Goal: Task Accomplishment & Management: Manage account settings

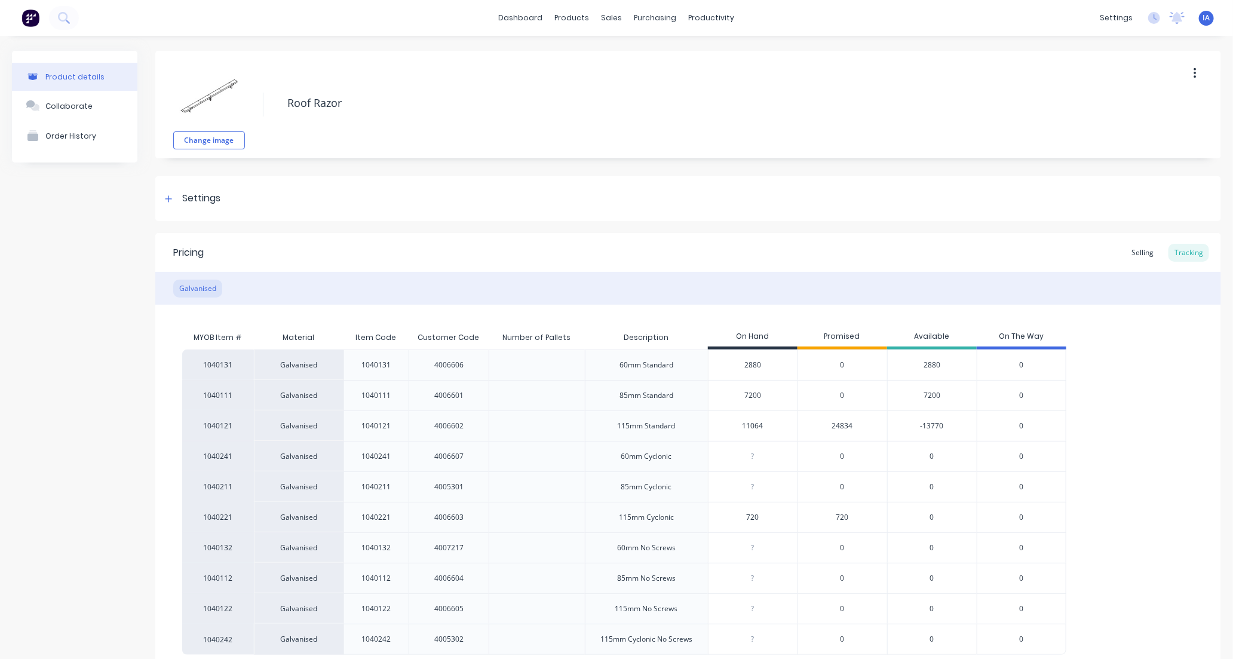
click at [1126, 419] on div "1040131 Galvanised 1040131 4006606 60mm Standard 2880 0 2880 0 1040111 Galvanis…" at bounding box center [688, 501] width 1012 height 305
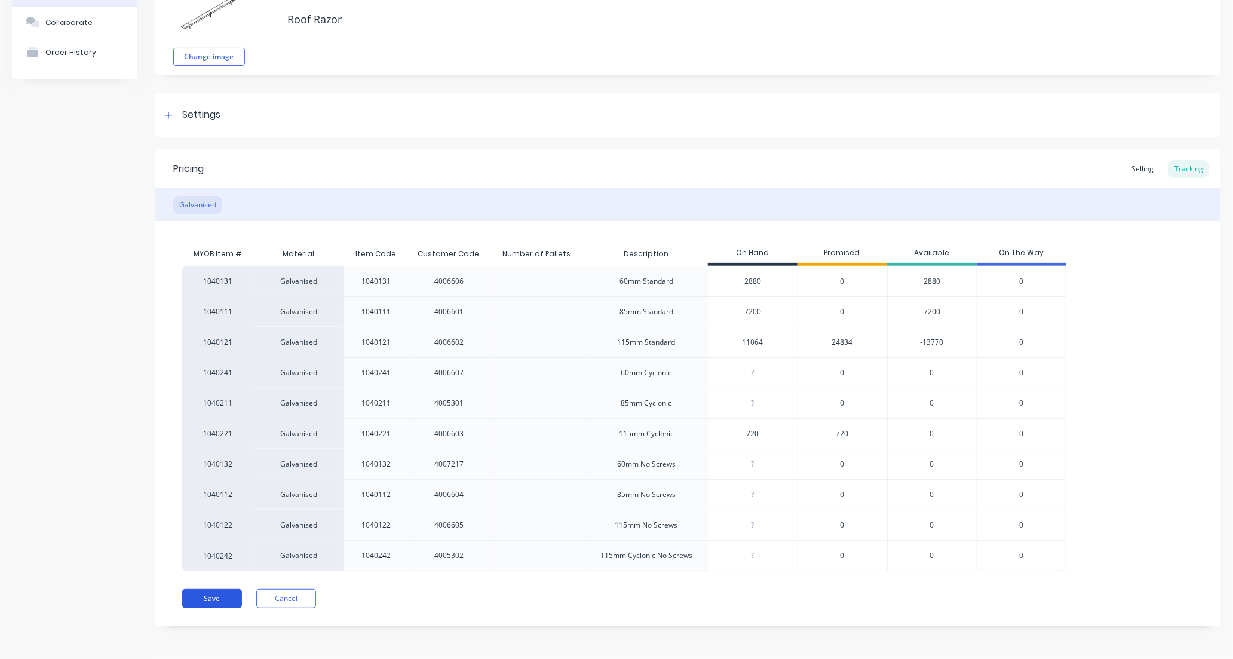
click at [213, 595] on button "Save" at bounding box center [212, 598] width 60 height 19
type textarea "x"
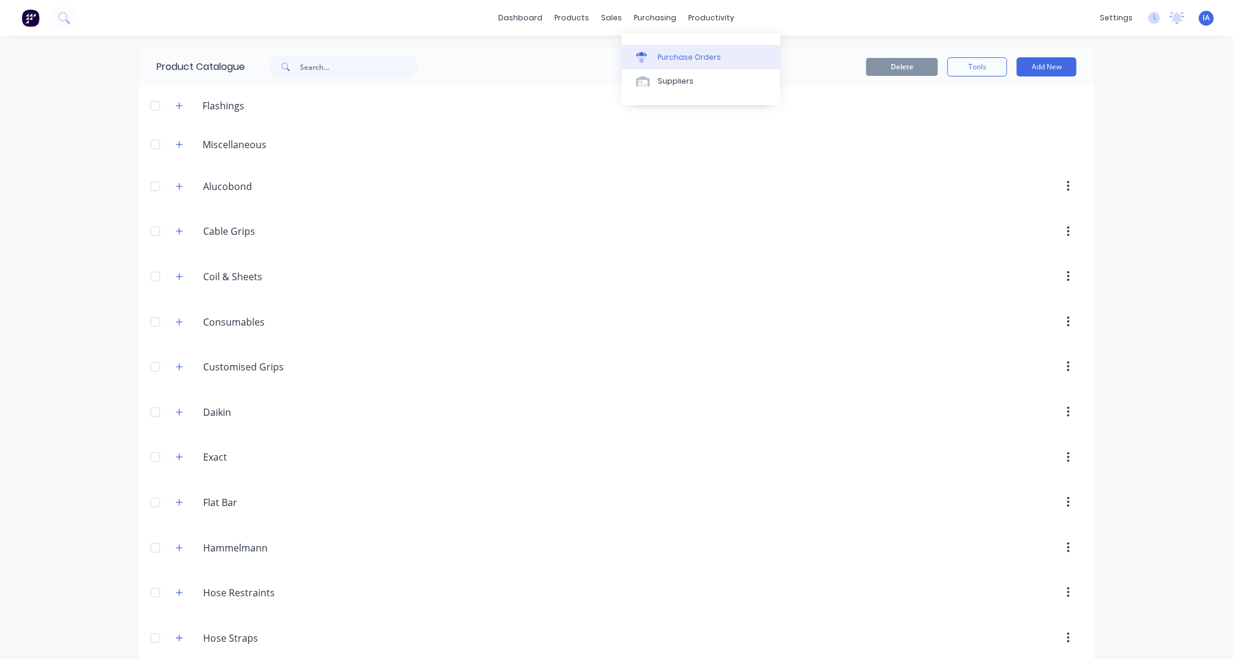
click at [684, 58] on div "Purchase Orders" at bounding box center [689, 57] width 63 height 11
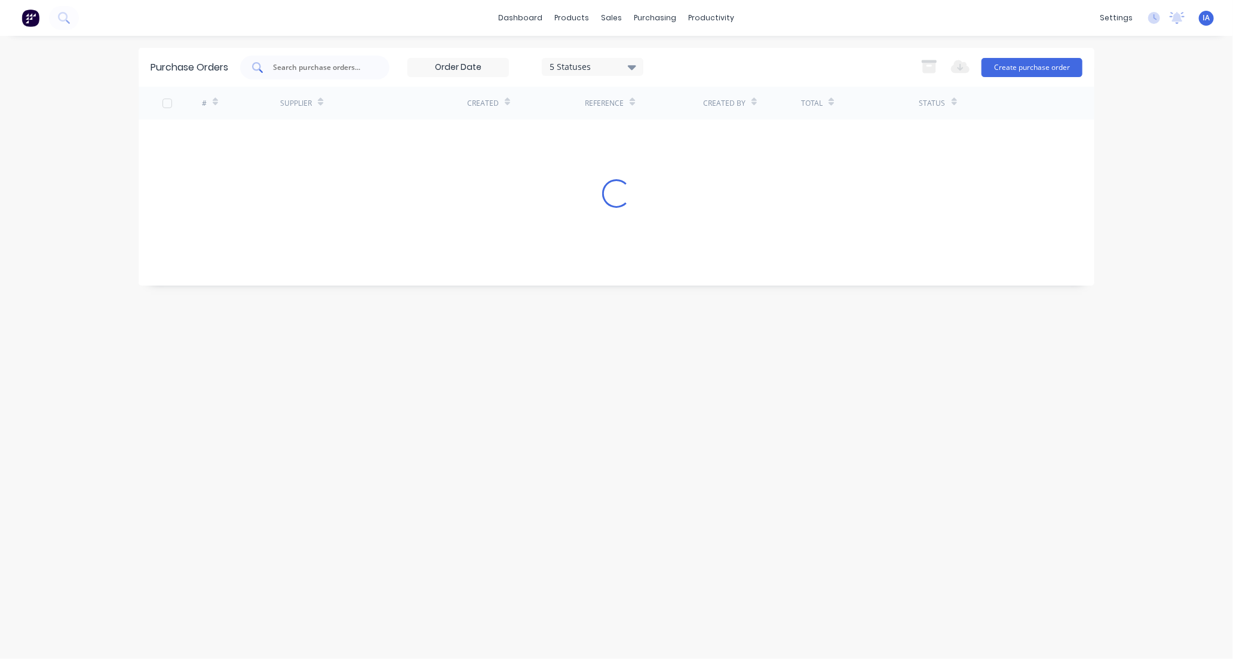
click at [309, 66] on input "text" at bounding box center [321, 68] width 99 height 12
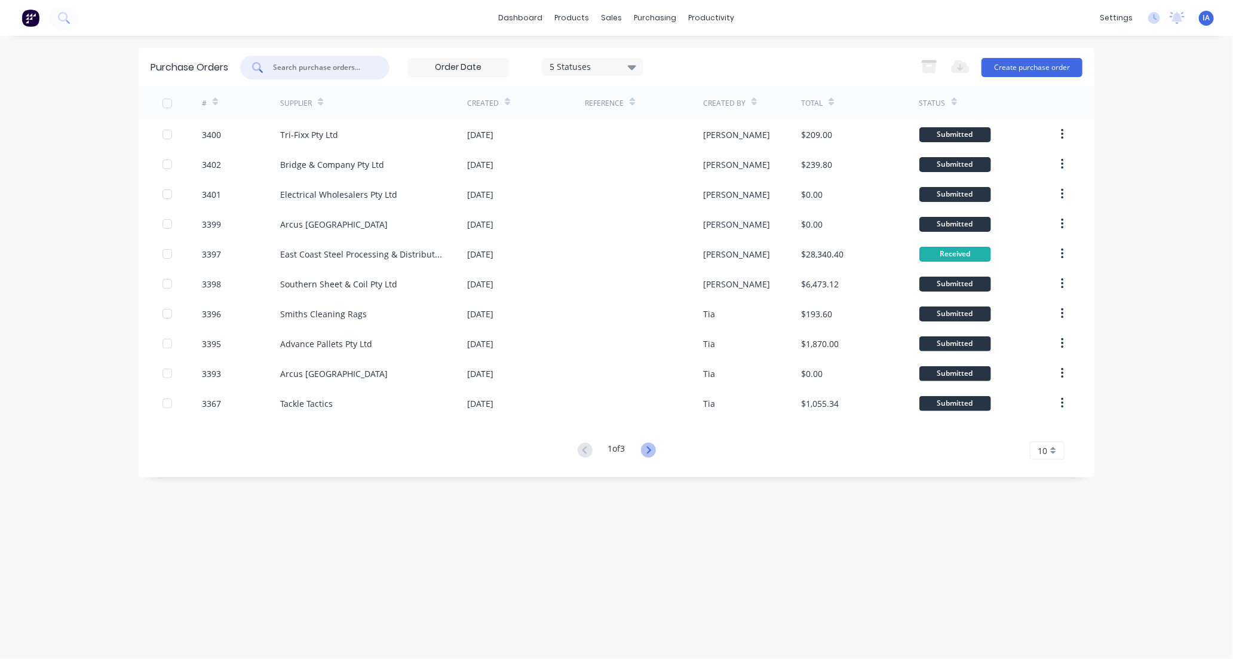
click at [650, 450] on icon at bounding box center [648, 449] width 4 height 7
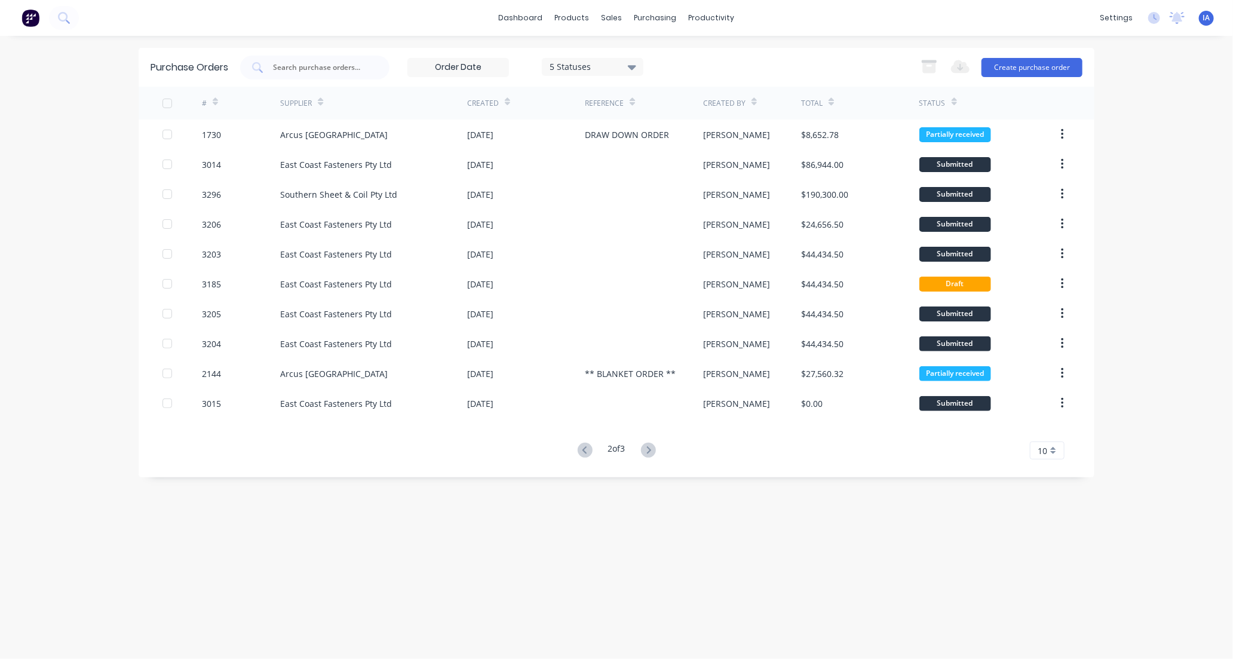
click at [650, 450] on icon at bounding box center [648, 449] width 4 height 7
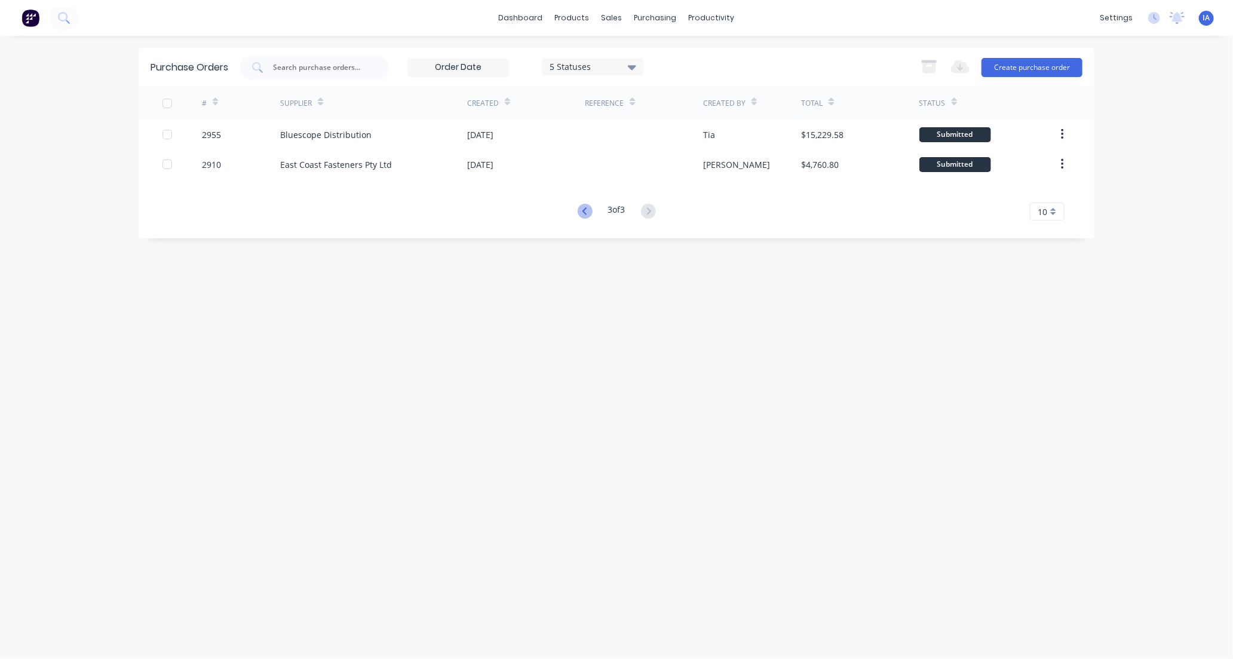
click at [582, 209] on icon at bounding box center [584, 210] width 4 height 7
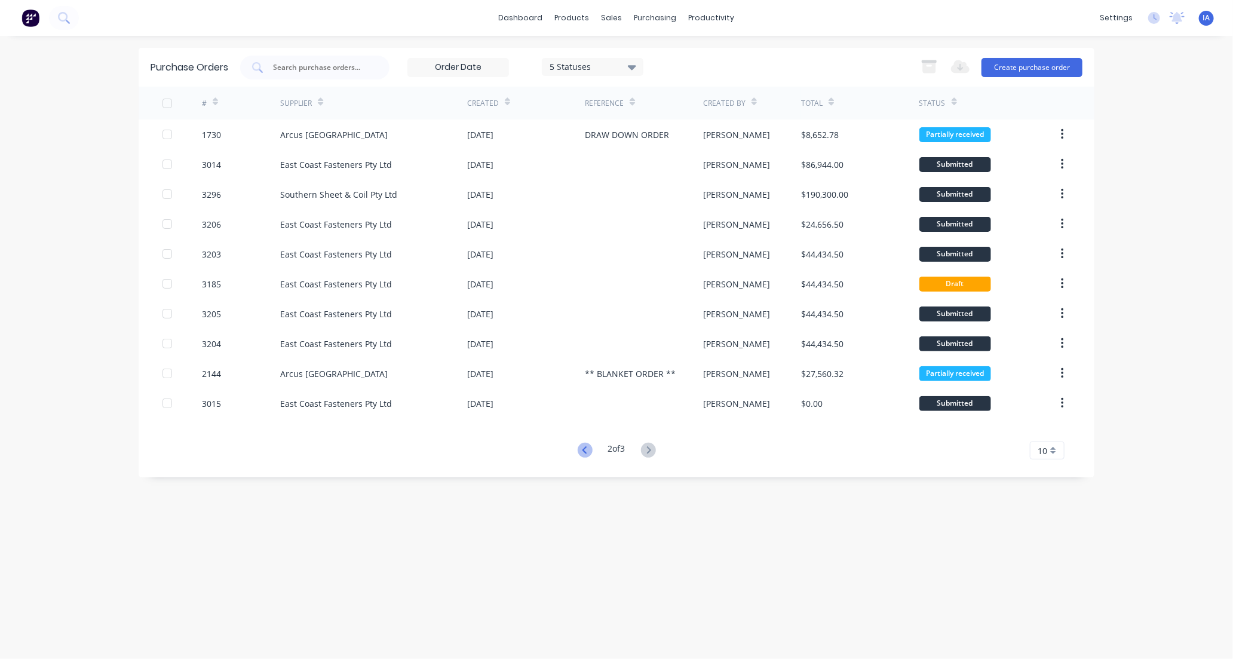
click at [582, 450] on icon at bounding box center [585, 450] width 15 height 15
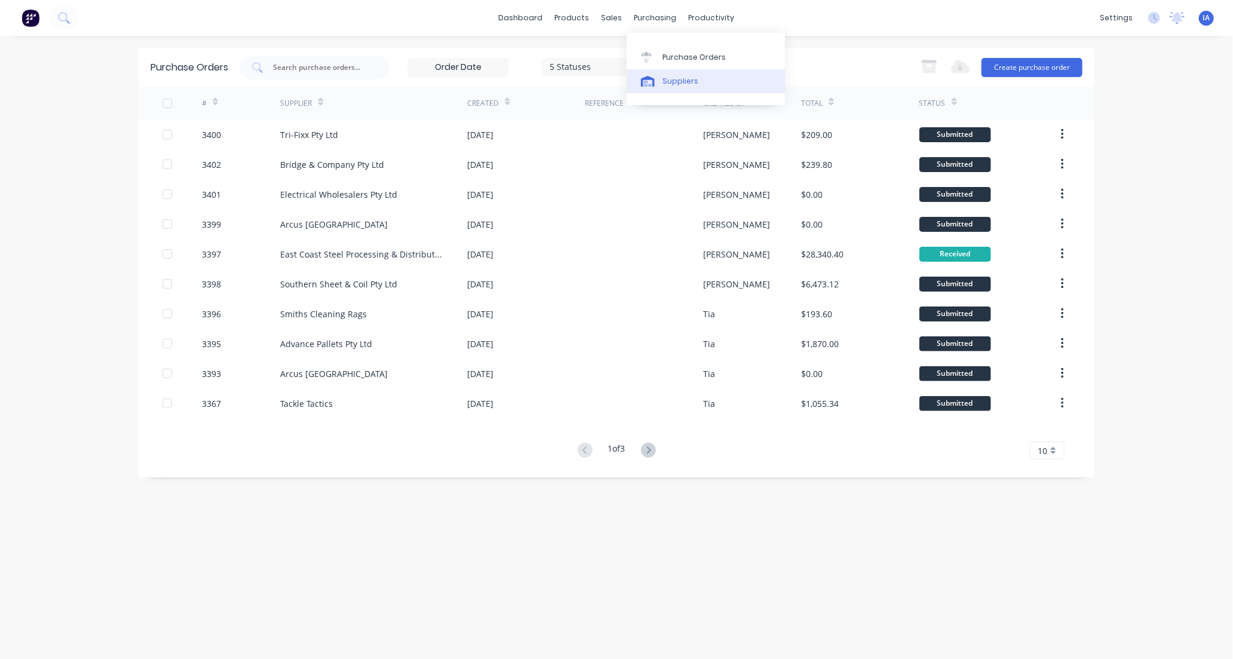
click at [687, 82] on div "Suppliers" at bounding box center [680, 81] width 36 height 11
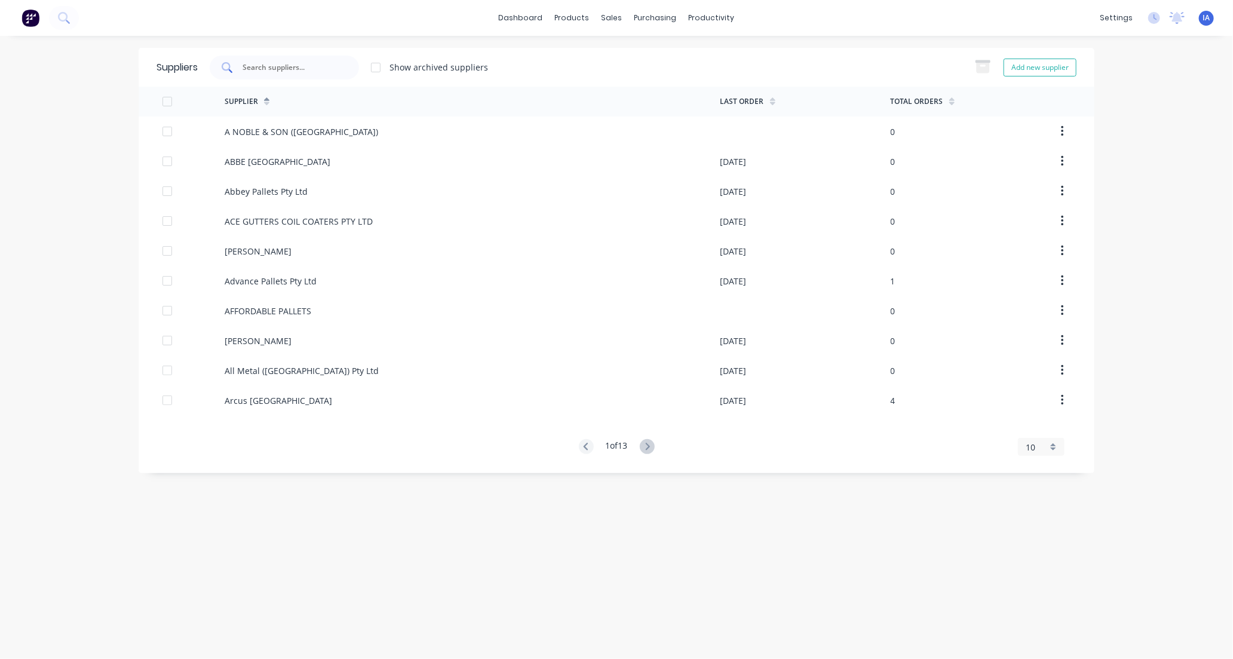
click at [263, 64] on input "text" at bounding box center [290, 68] width 99 height 12
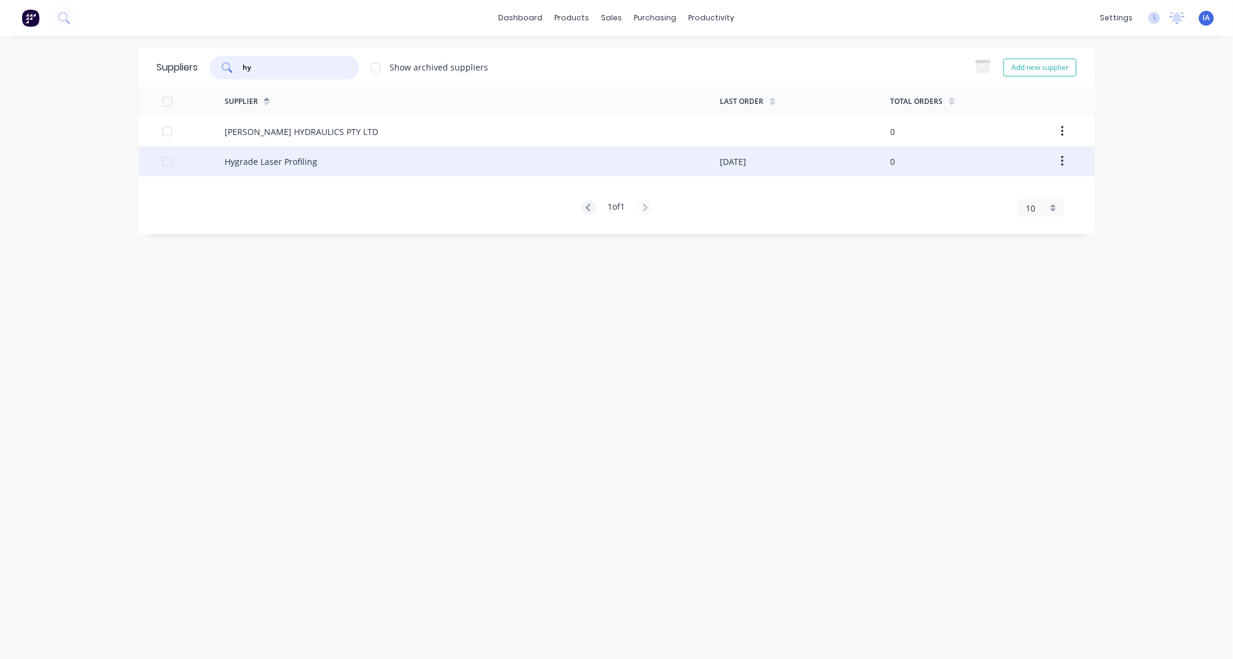
type input "hy"
click at [329, 162] on div "Hygrade Laser Profiling" at bounding box center [473, 161] width 496 height 30
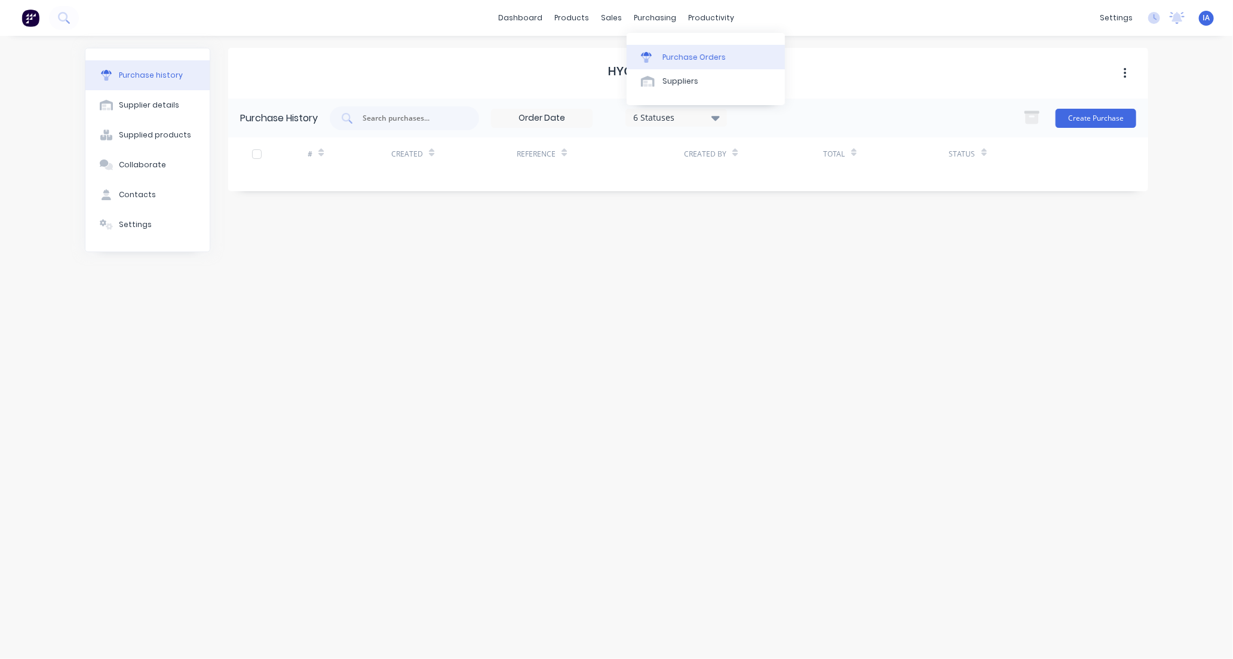
click at [690, 56] on div "Purchase Orders" at bounding box center [693, 57] width 63 height 11
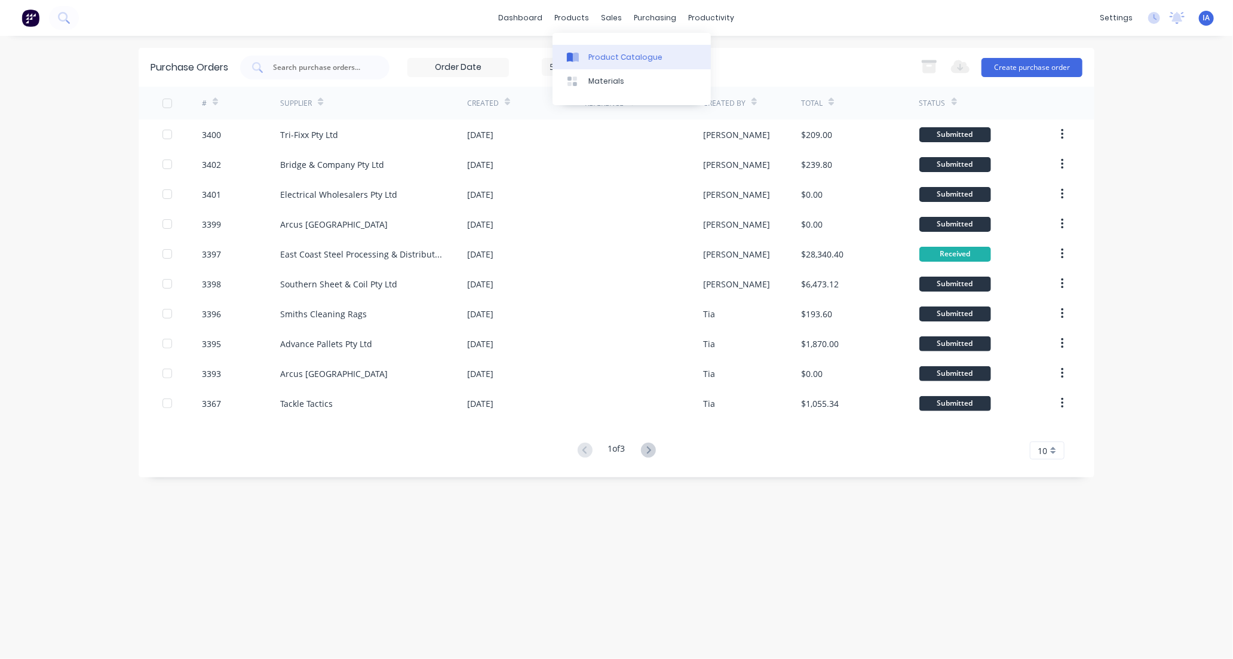
click at [610, 57] on div "Product Catalogue" at bounding box center [625, 57] width 74 height 11
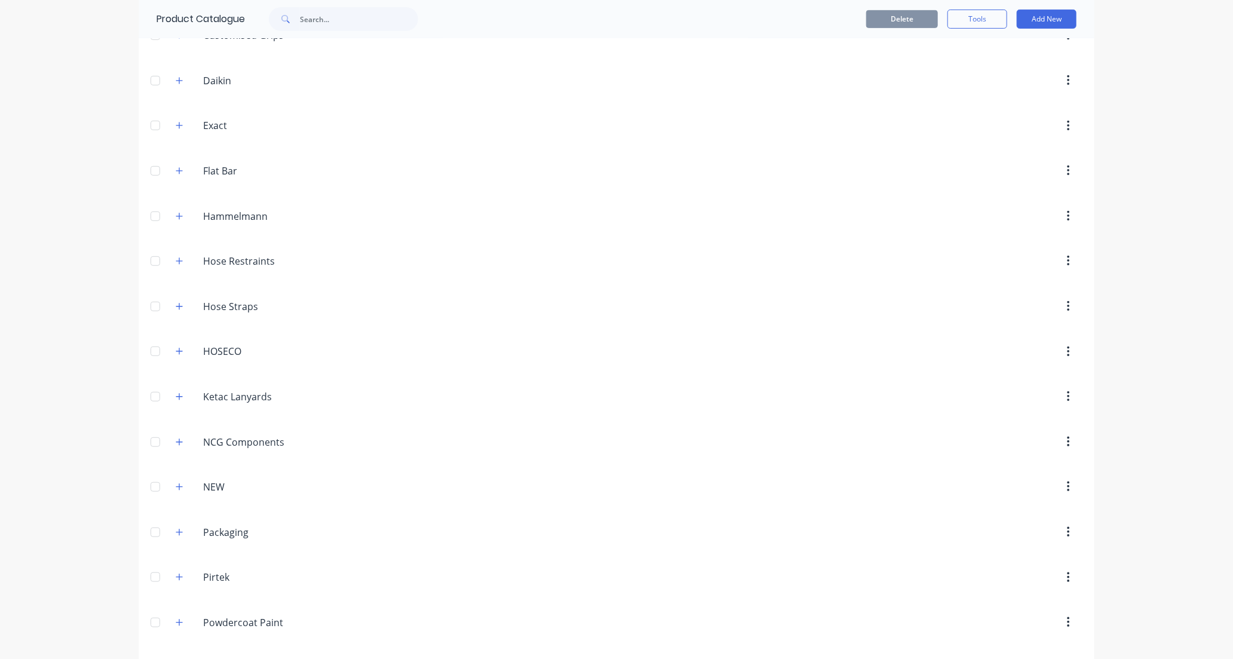
scroll to position [597, 0]
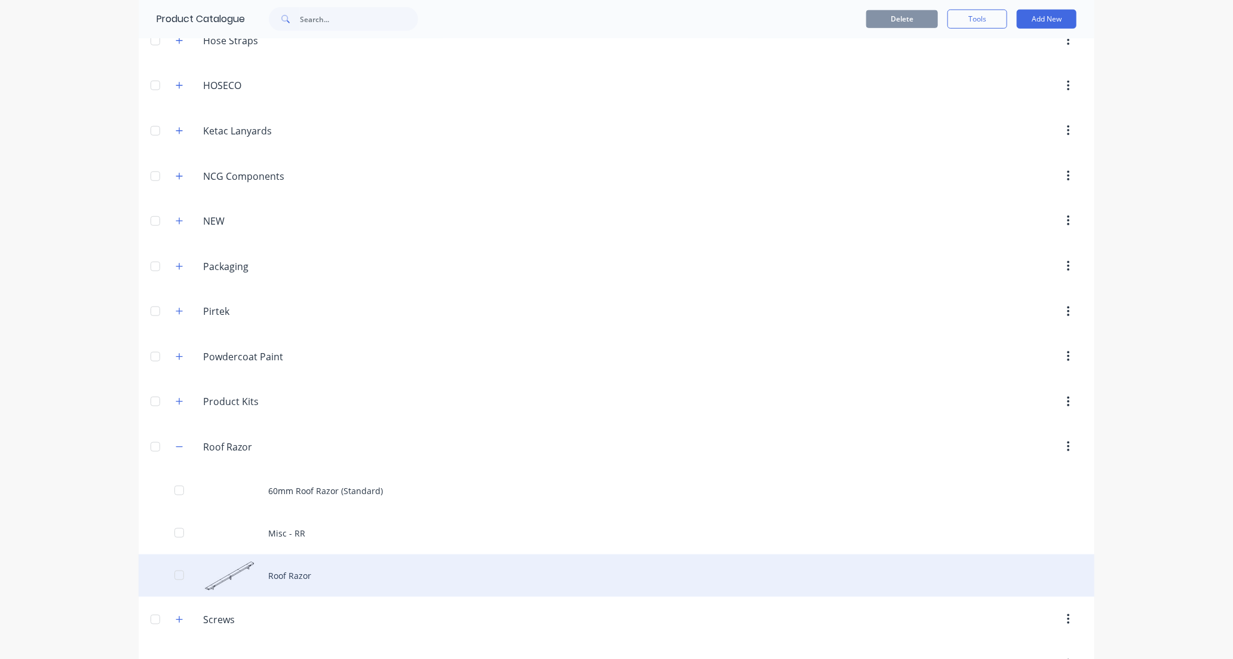
click at [326, 570] on div "Roof Razor" at bounding box center [617, 575] width 956 height 42
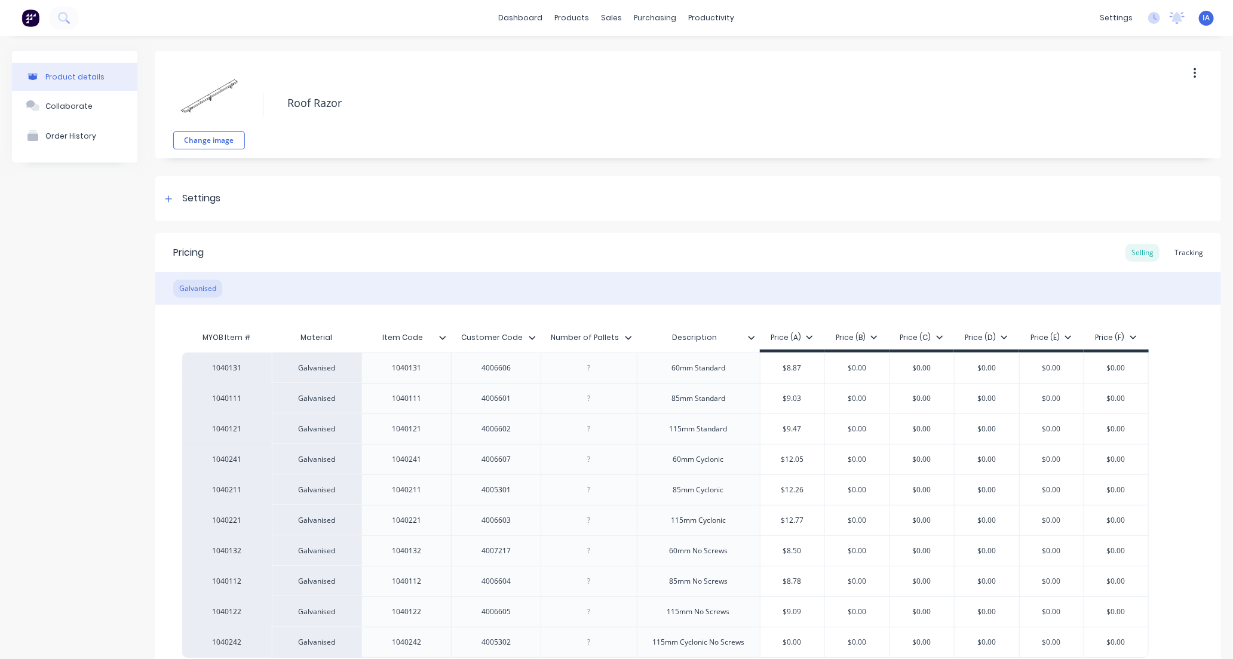
type textarea "x"
click at [1178, 256] on div "Tracking" at bounding box center [1188, 253] width 41 height 18
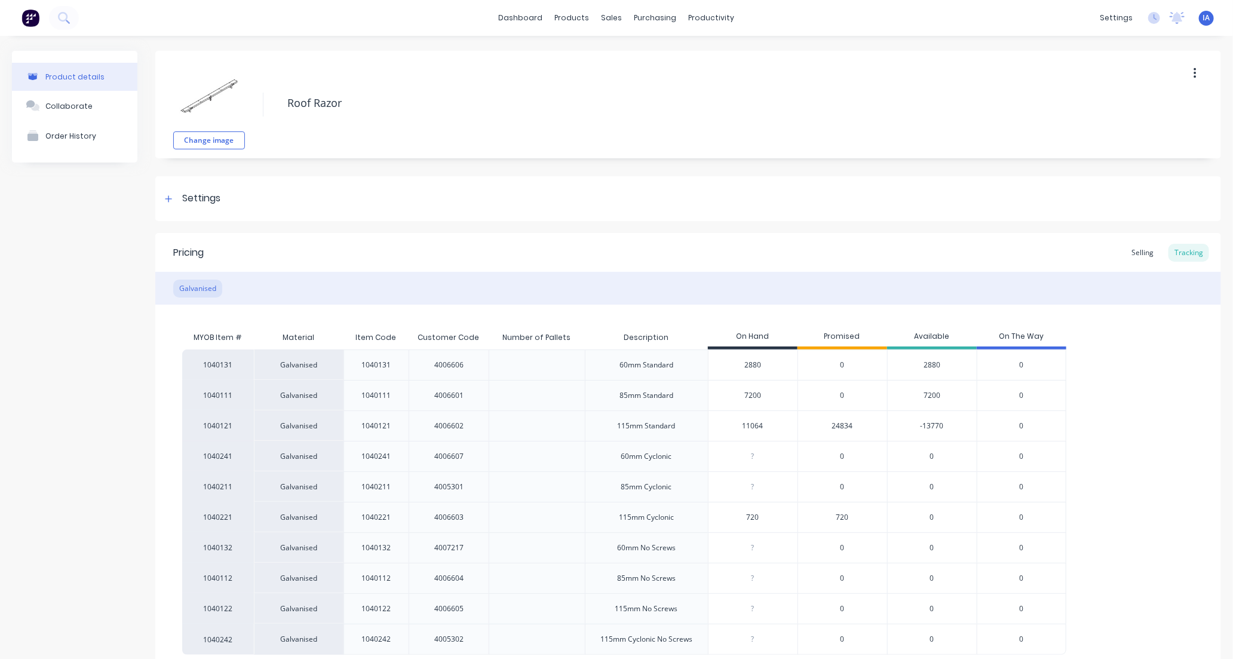
click at [738, 363] on input "2880" at bounding box center [752, 365] width 89 height 11
type input "0"
type textarea "x"
type input "31"
type textarea "x"
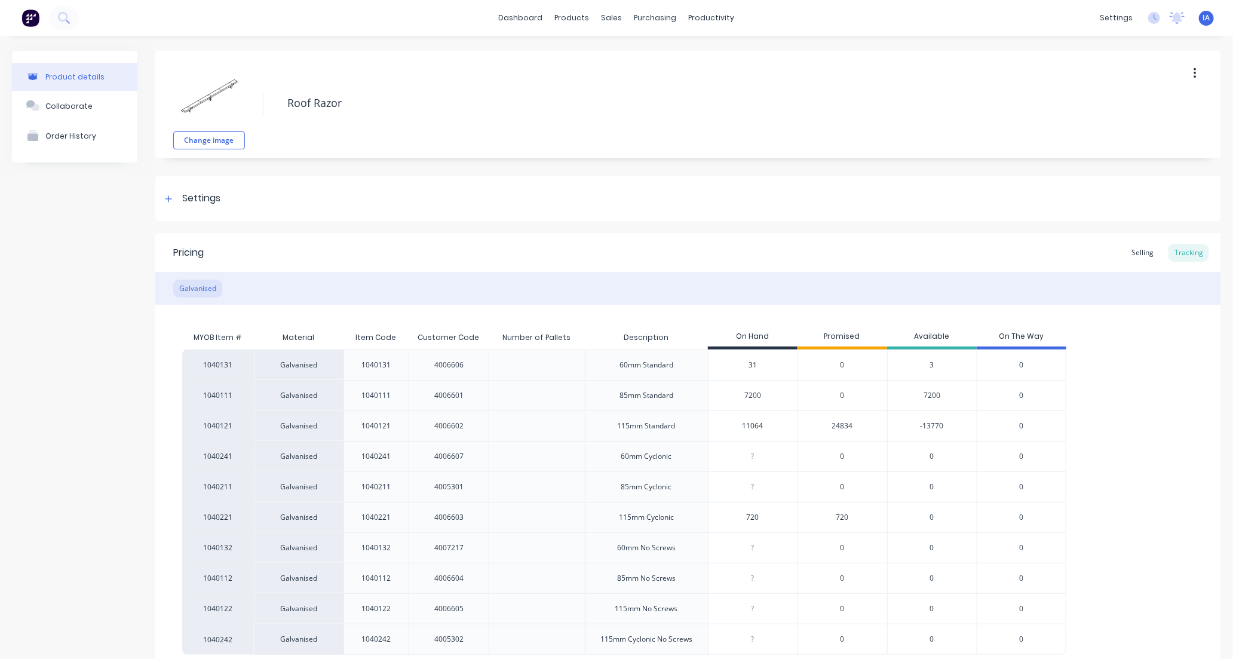
type input "312"
type textarea "x"
type input "3120"
type textarea "x"
type input "3120"
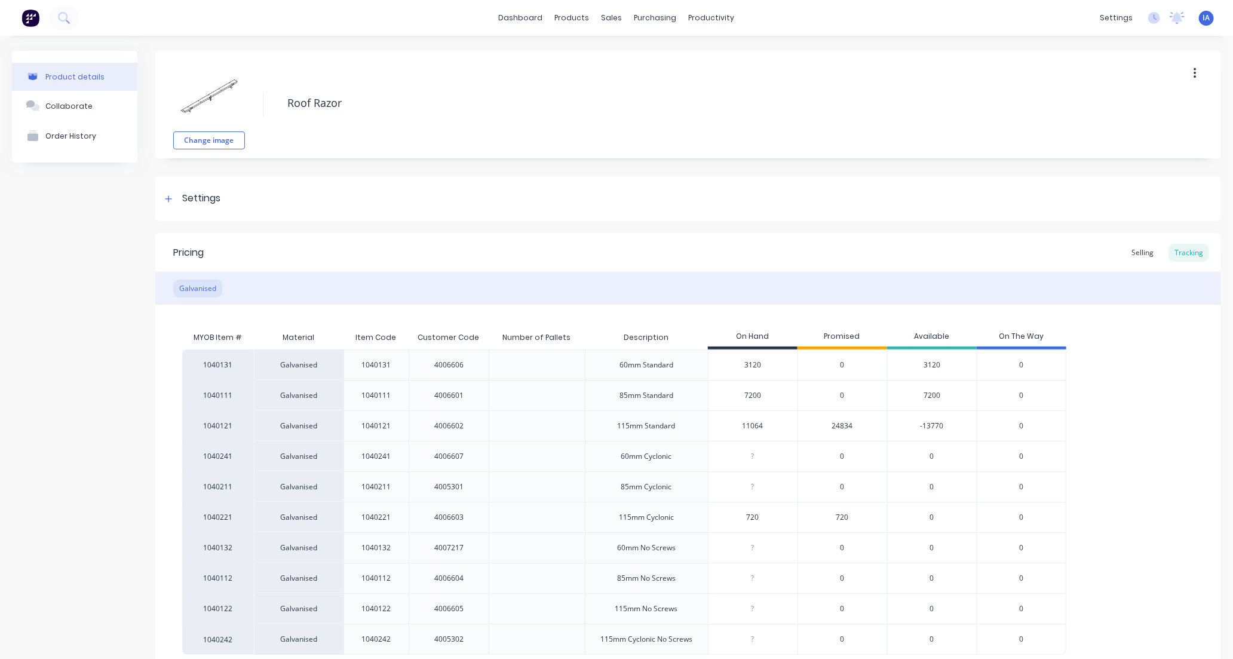
click at [1148, 401] on div "1040131 Galvanised 1040131 4006606 60mm Standard 3120 3120 0 3120 0 1040111 Gal…" at bounding box center [688, 501] width 1012 height 305
click at [1132, 413] on div "1040131 Galvanised 1040131 4006606 60mm Standard 3120 3120 0 3120 0 1040111 Gal…" at bounding box center [688, 501] width 1012 height 305
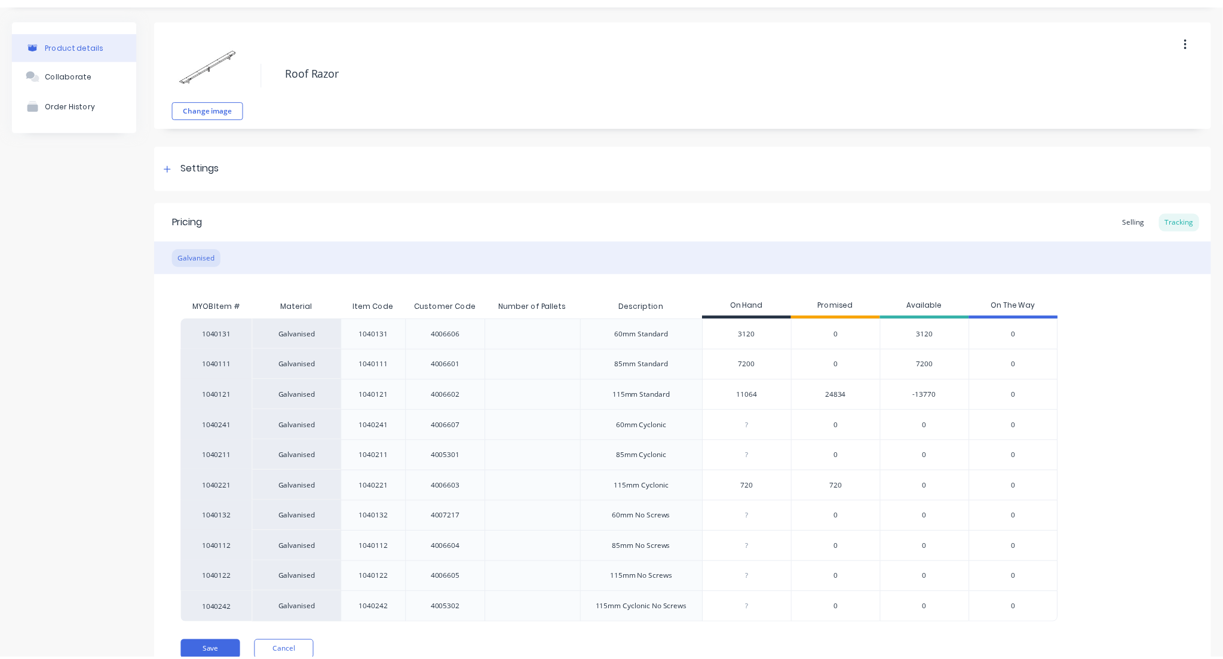
scroll to position [84, 0]
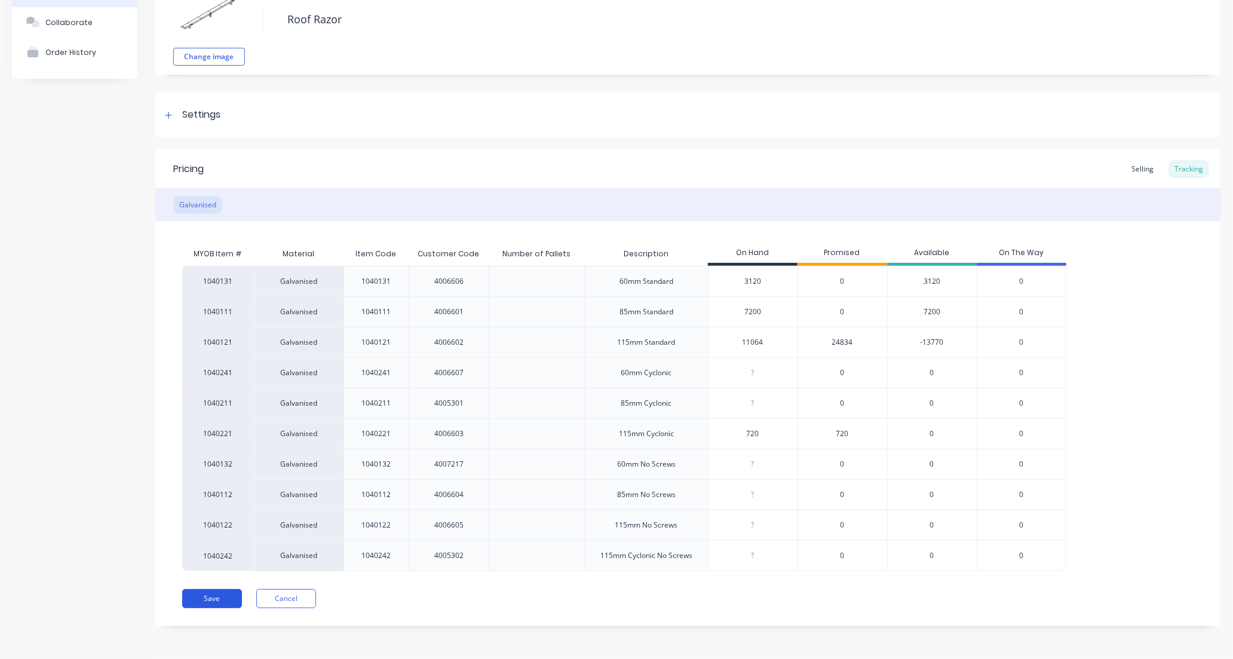
click at [217, 603] on button "Save" at bounding box center [212, 598] width 60 height 19
type textarea "x"
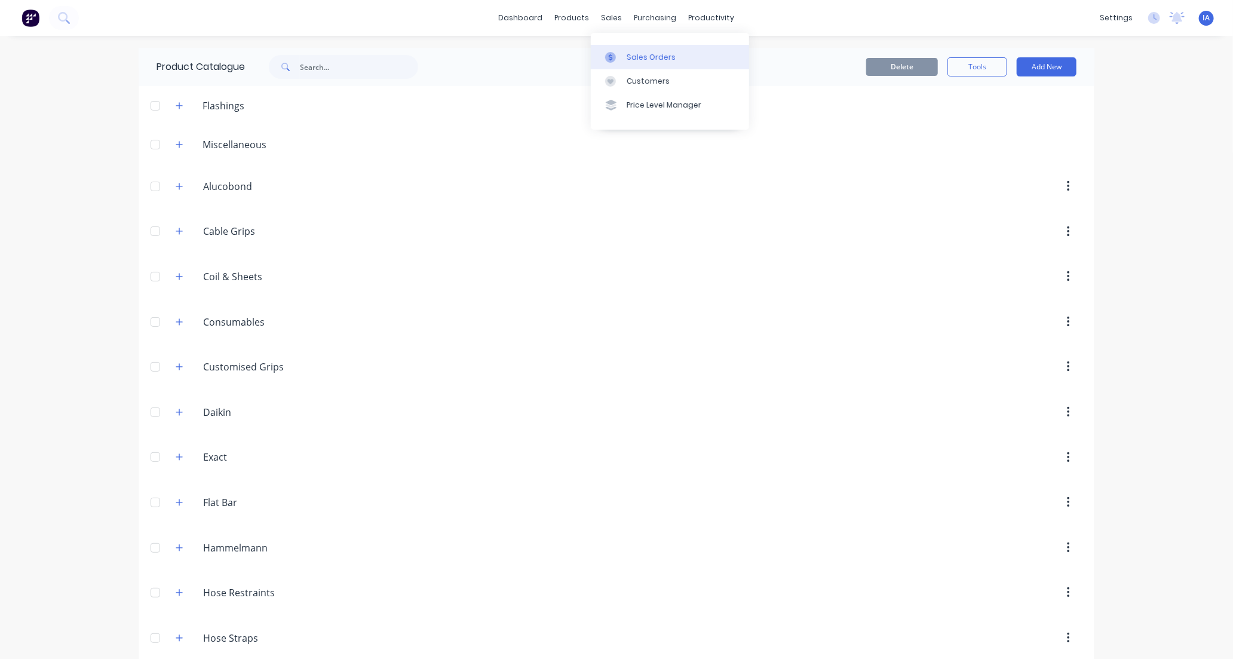
click at [651, 59] on div "Sales Orders" at bounding box center [651, 57] width 49 height 11
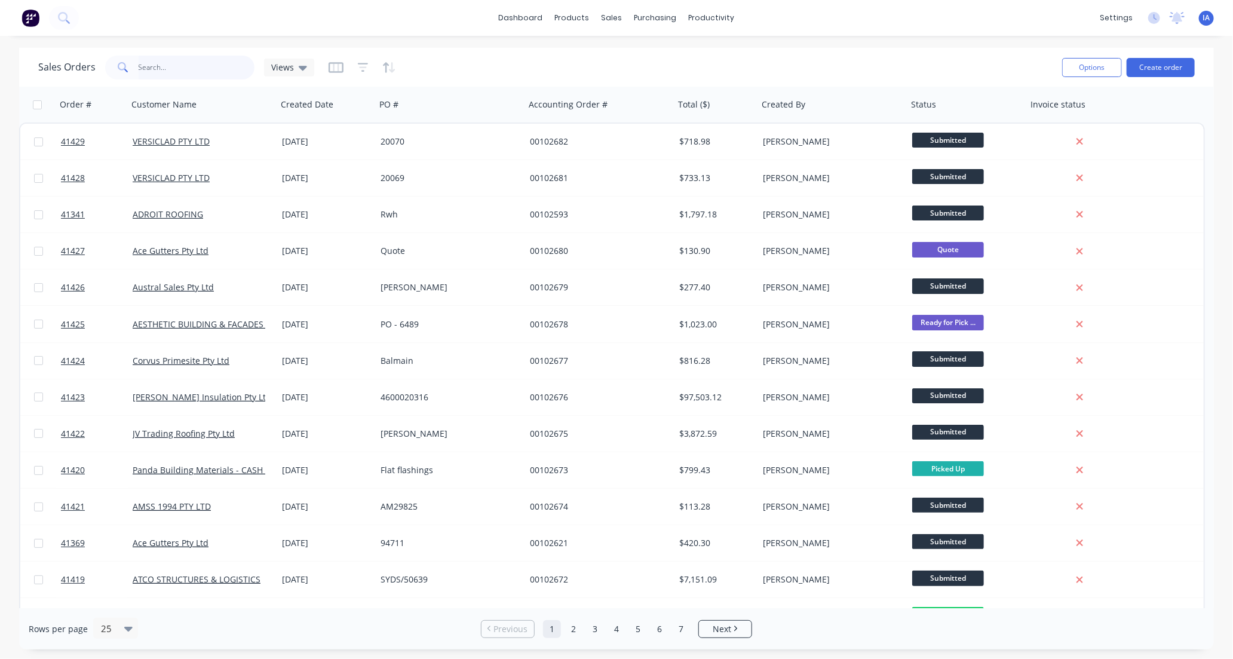
click at [166, 66] on input "text" at bounding box center [197, 68] width 116 height 24
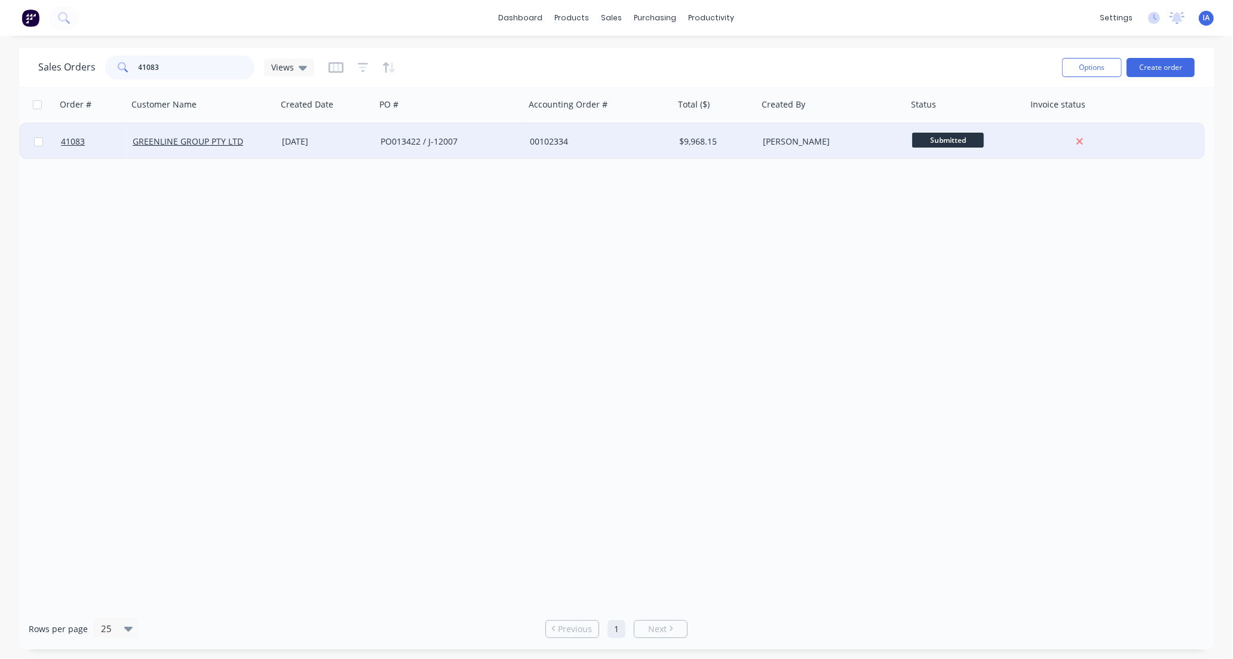
type input "41083"
click at [361, 149] on div "[DATE]" at bounding box center [326, 142] width 99 height 36
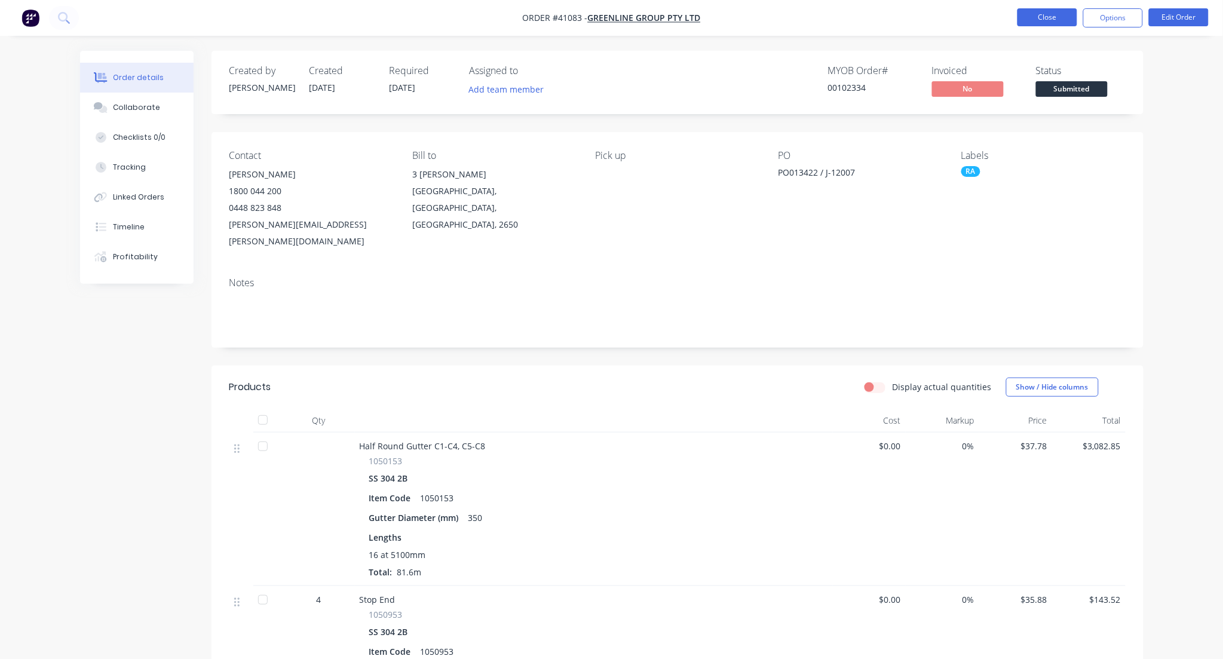
click at [1043, 15] on button "Close" at bounding box center [1047, 17] width 60 height 18
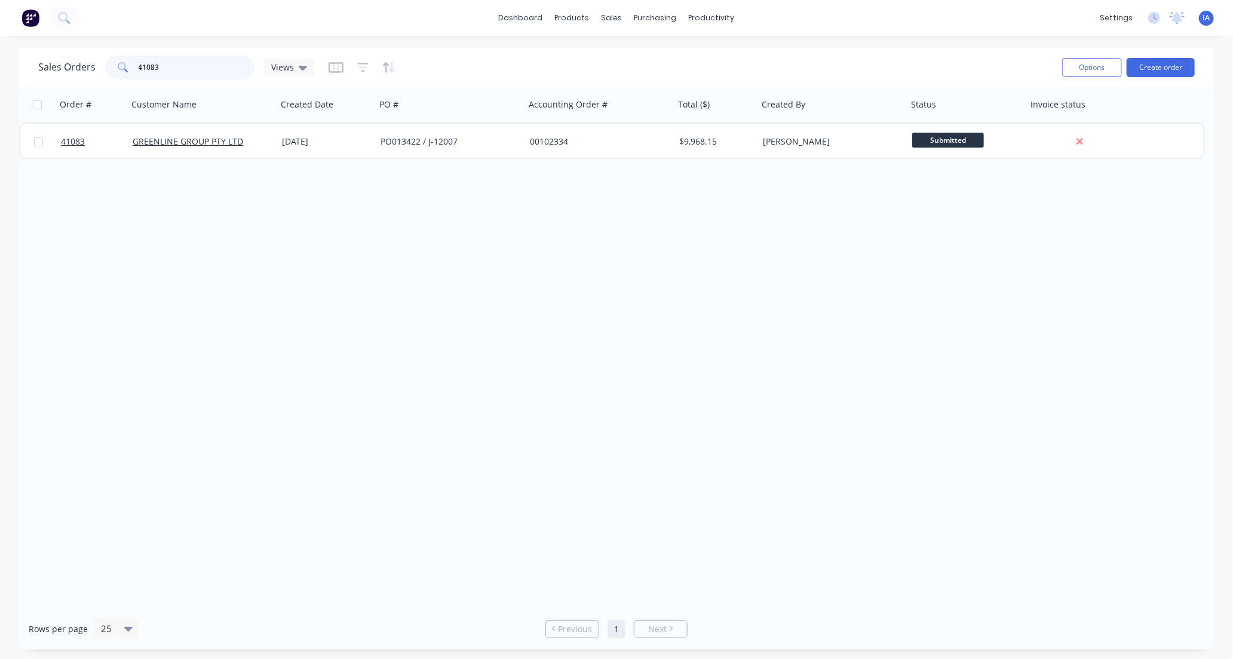
click at [172, 63] on input "41083" at bounding box center [197, 68] width 116 height 24
type input "4"
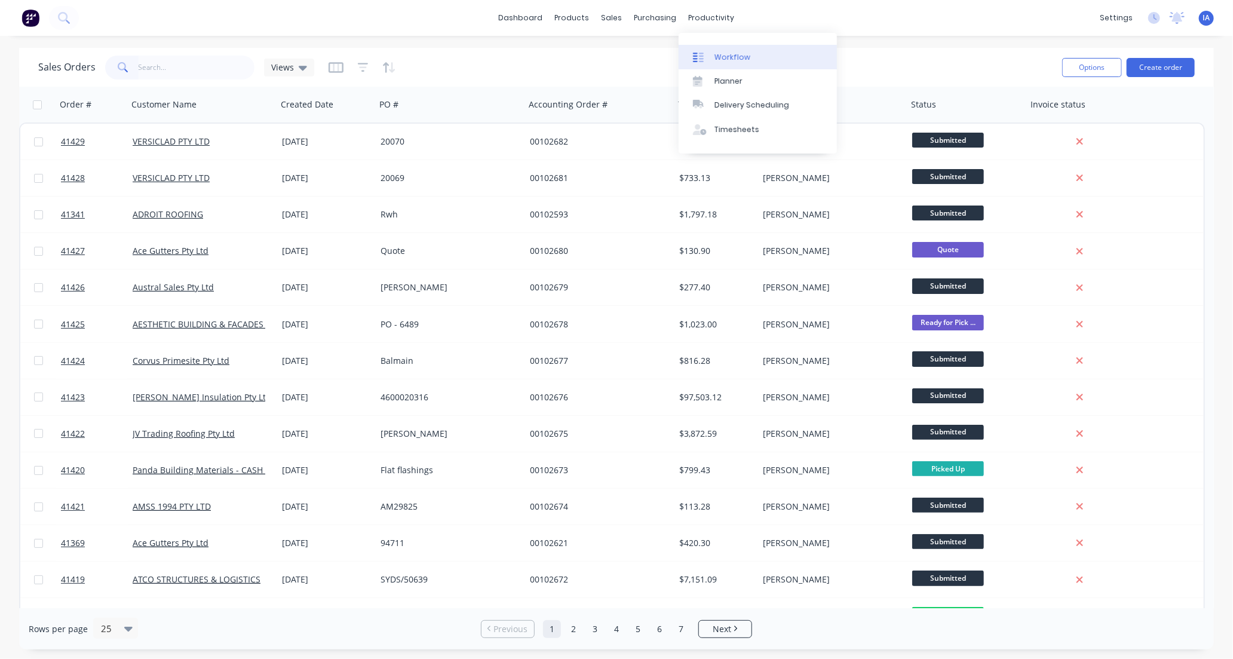
click at [742, 53] on div "Workflow" at bounding box center [732, 57] width 36 height 11
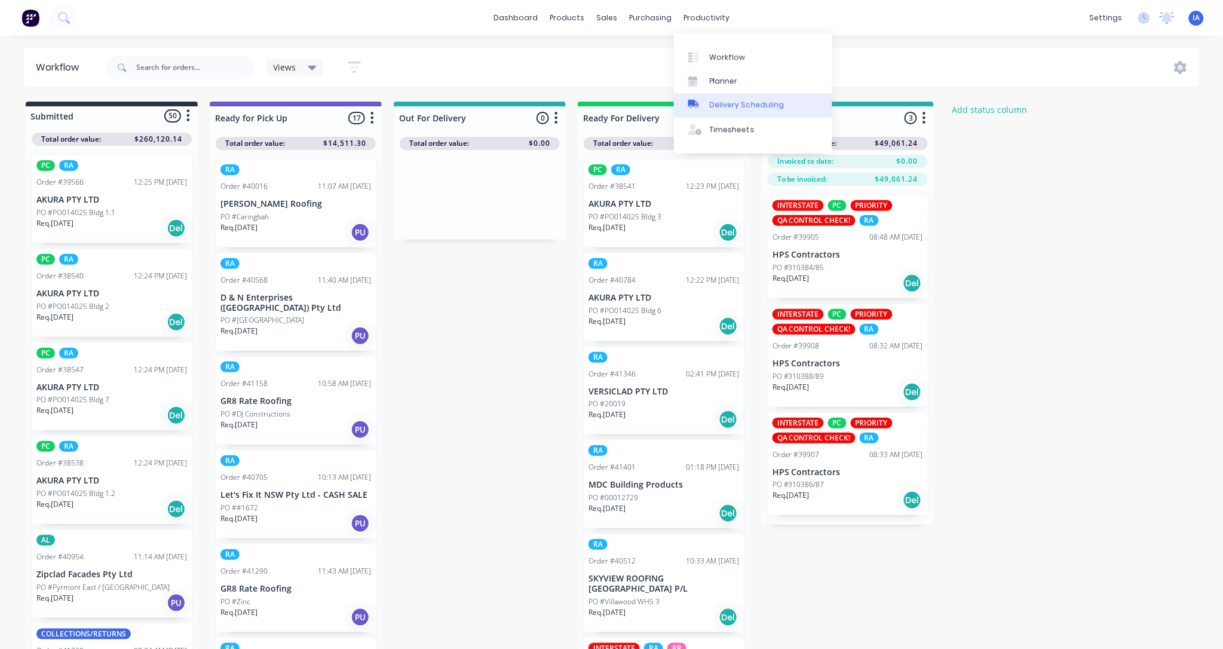
click at [769, 103] on div "Delivery Scheduling" at bounding box center [747, 105] width 75 height 11
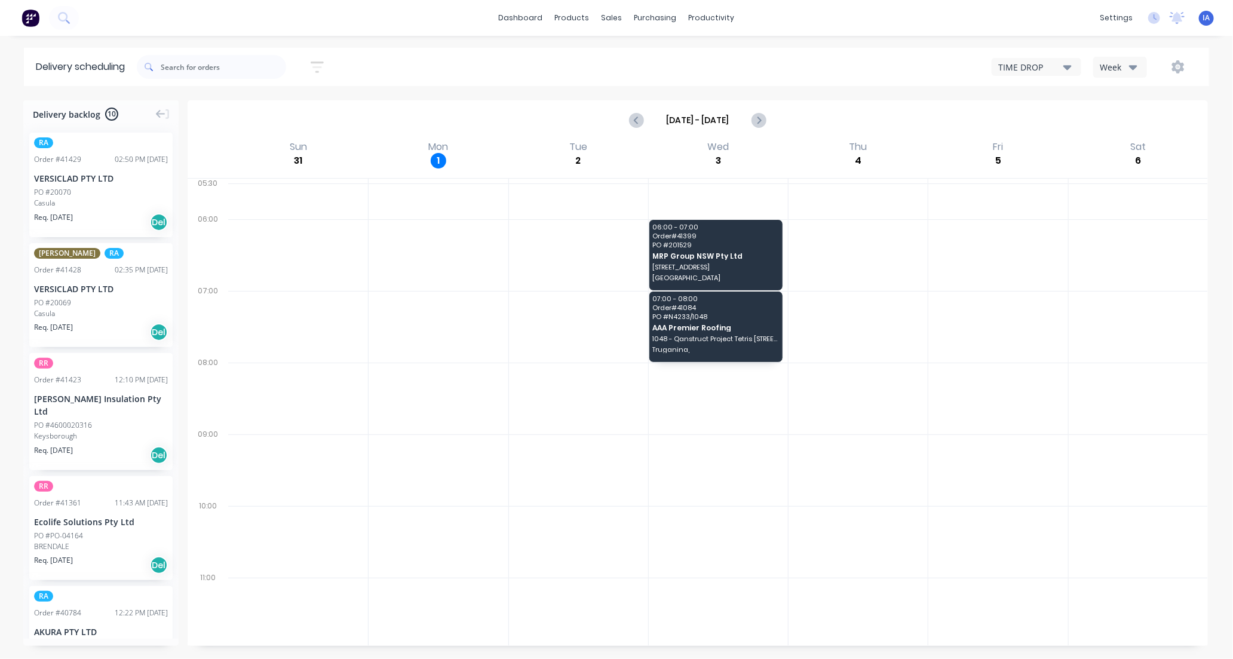
click at [1068, 66] on icon "button" at bounding box center [1067, 67] width 8 height 5
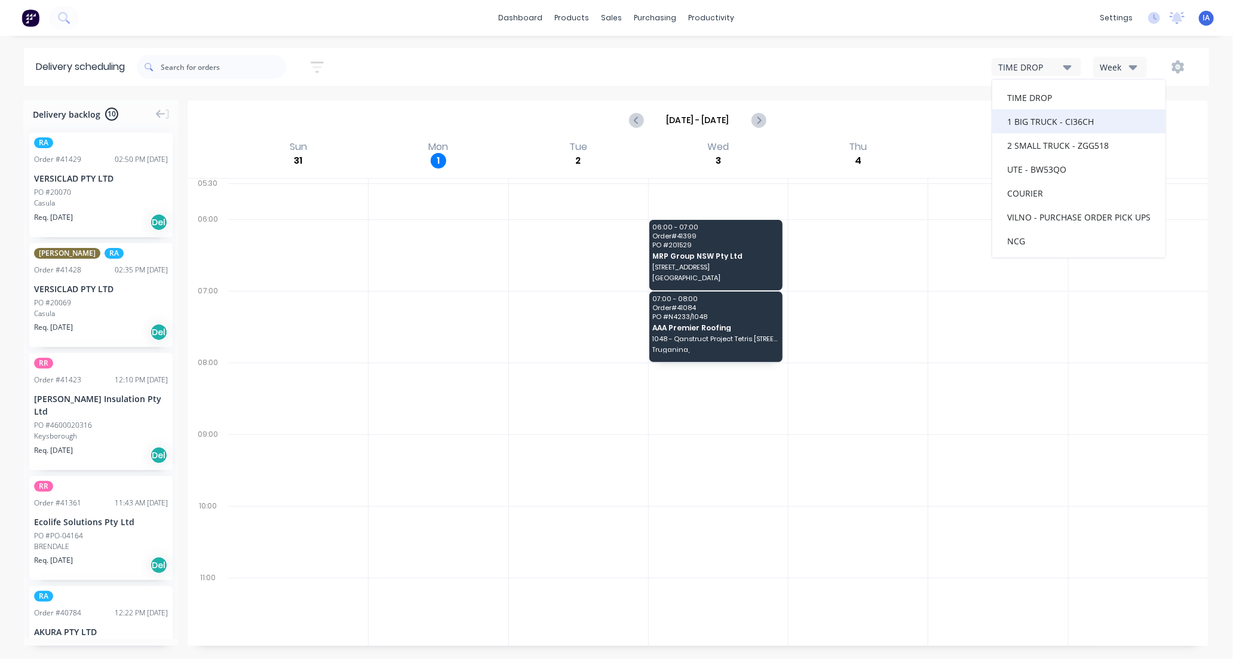
click at [1058, 121] on div "1 BIG TRUCK - CI36CH" at bounding box center [1078, 121] width 173 height 24
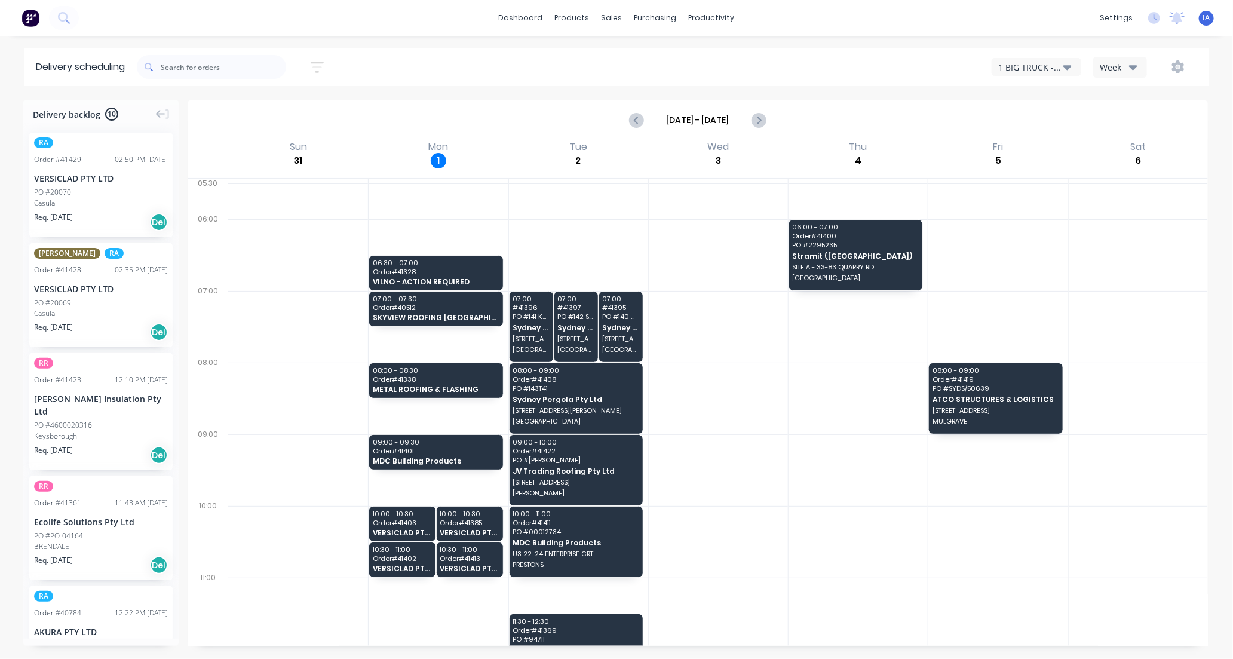
click at [1067, 63] on icon "button" at bounding box center [1067, 66] width 8 height 13
click at [1060, 147] on div "2 SMALL TRUCK - ZGG518" at bounding box center [1078, 145] width 173 height 24
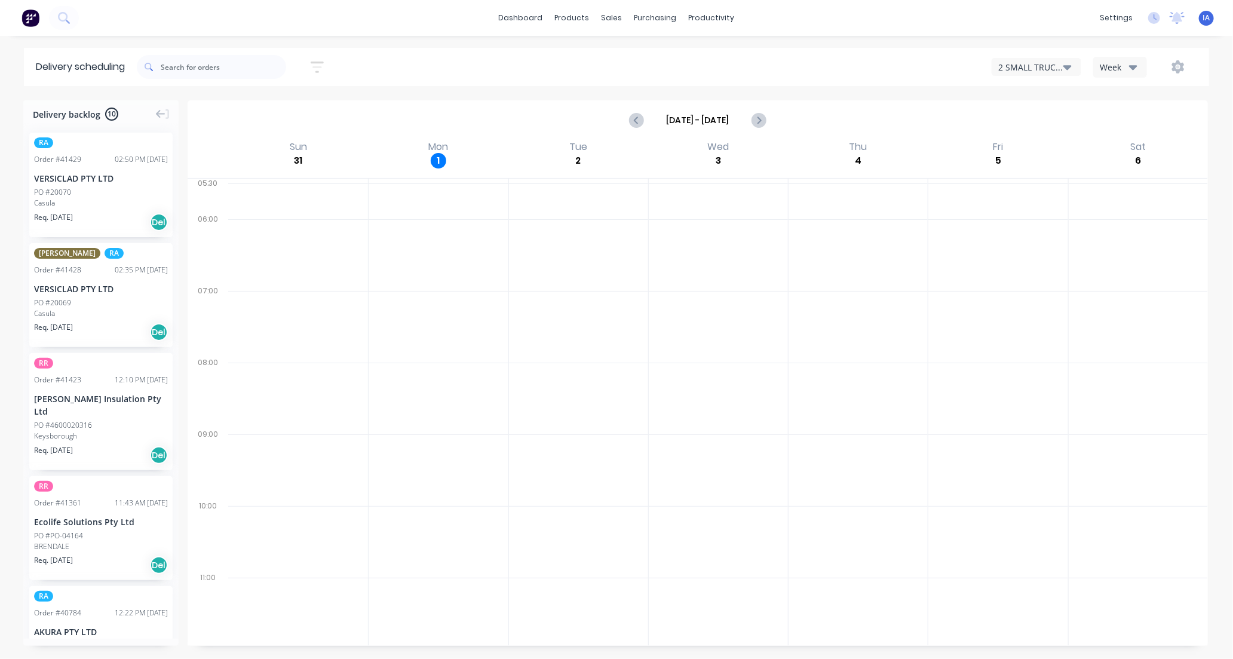
click at [1129, 66] on icon "button" at bounding box center [1133, 67] width 8 height 5
click at [1132, 126] on div "Vehicle" at bounding box center [1153, 122] width 118 height 24
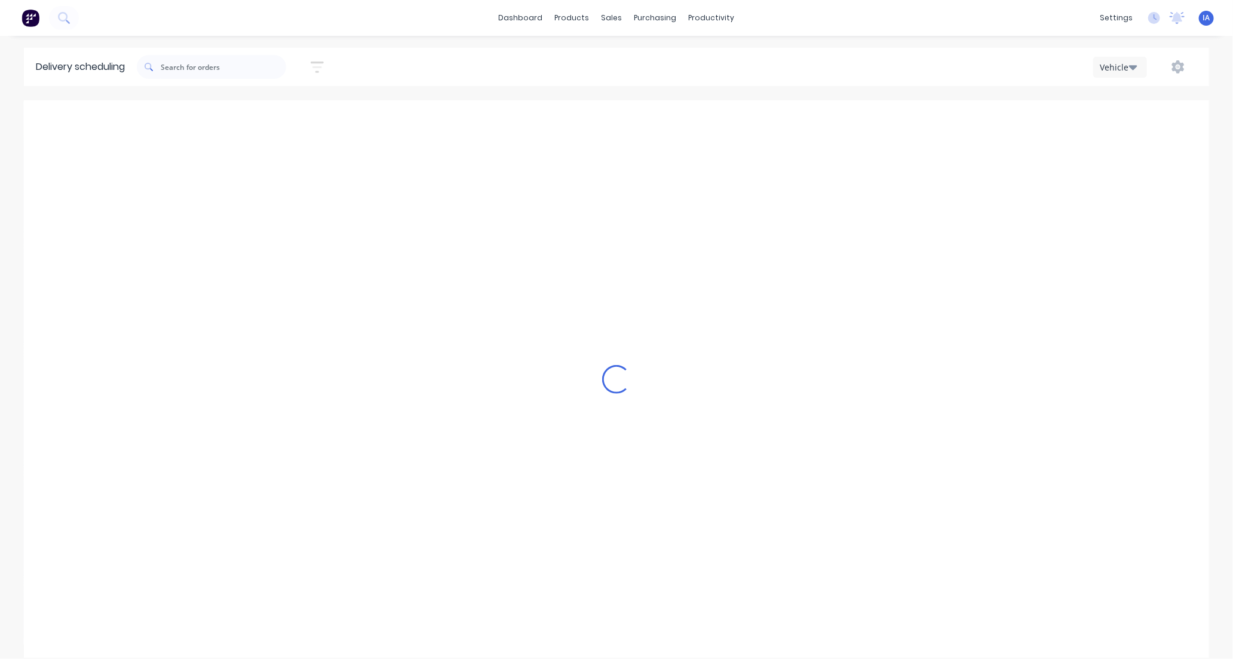
scroll to position [0, 1]
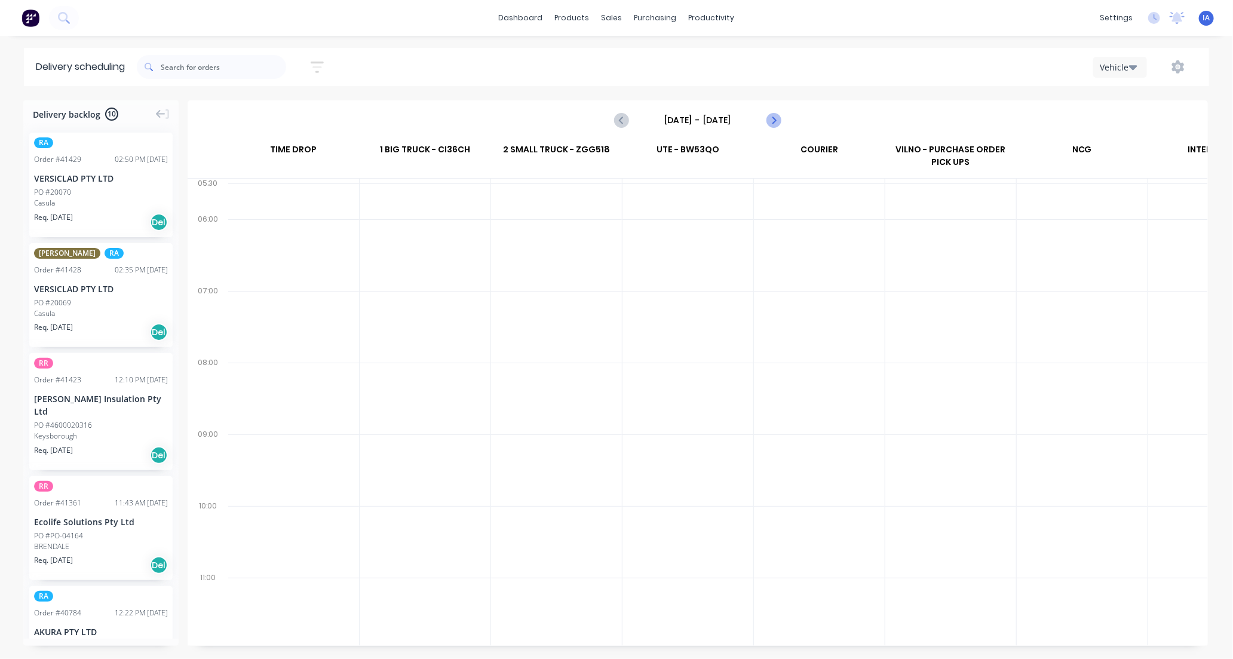
click at [775, 118] on icon "Next page" at bounding box center [773, 120] width 14 height 14
type input "[DATE] - [DATE]"
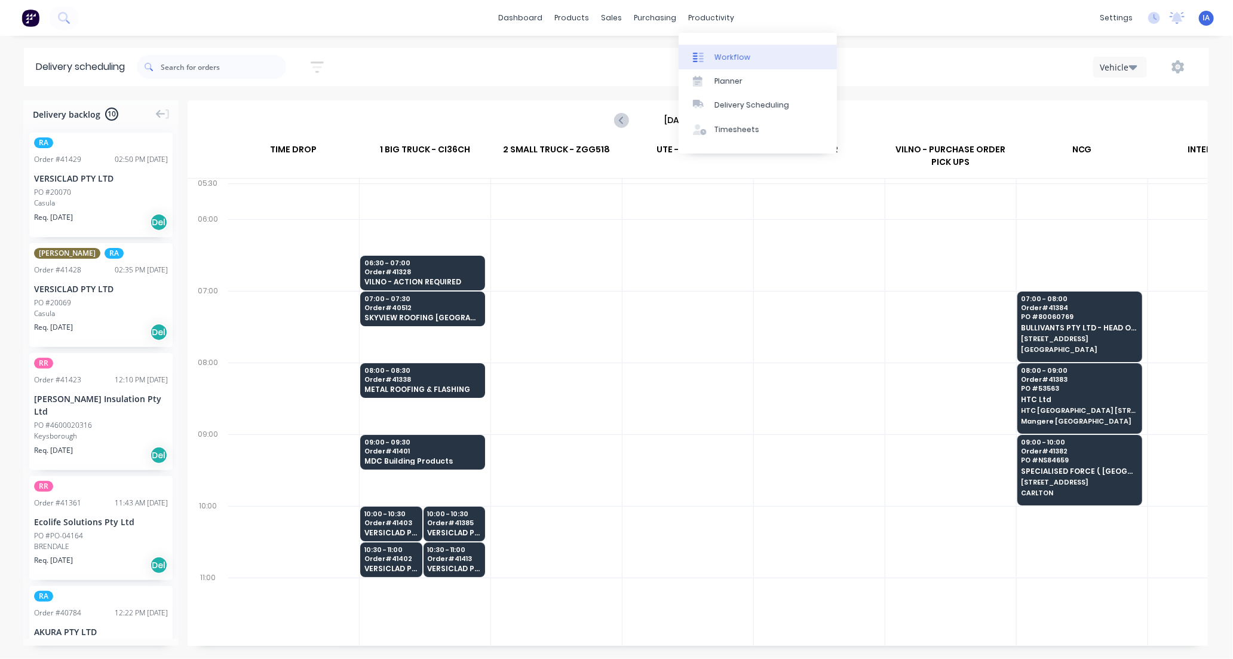
click at [744, 52] on div "Workflow" at bounding box center [732, 57] width 36 height 11
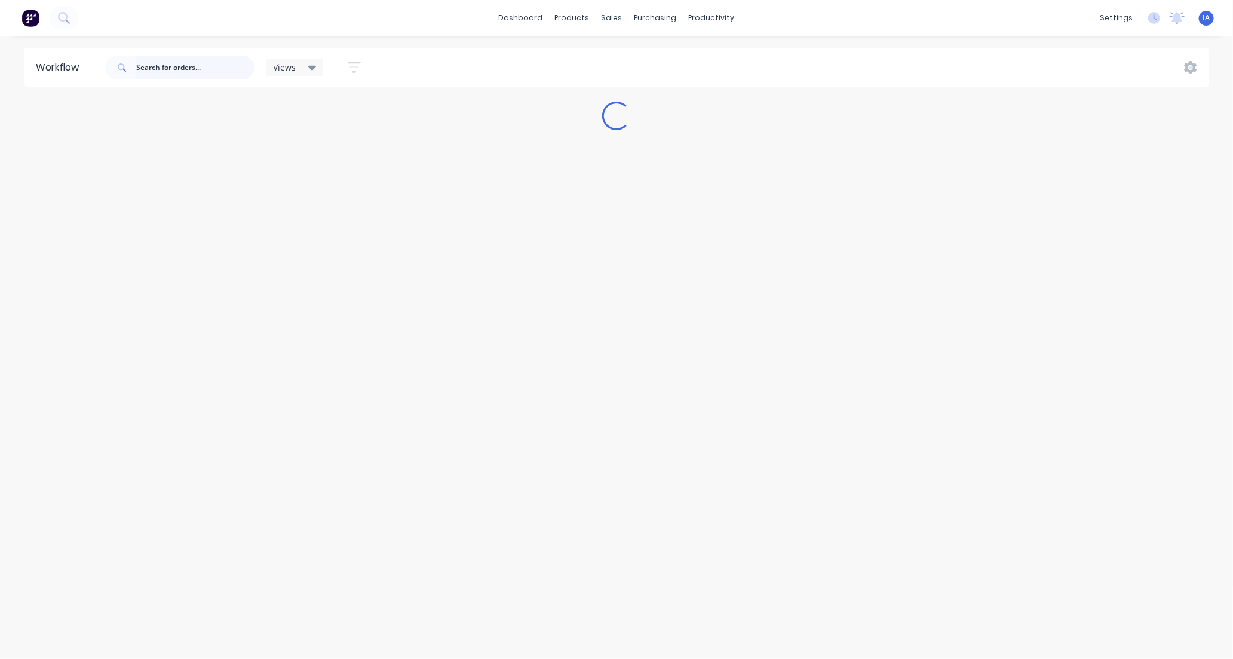
click at [177, 67] on input "text" at bounding box center [195, 68] width 118 height 24
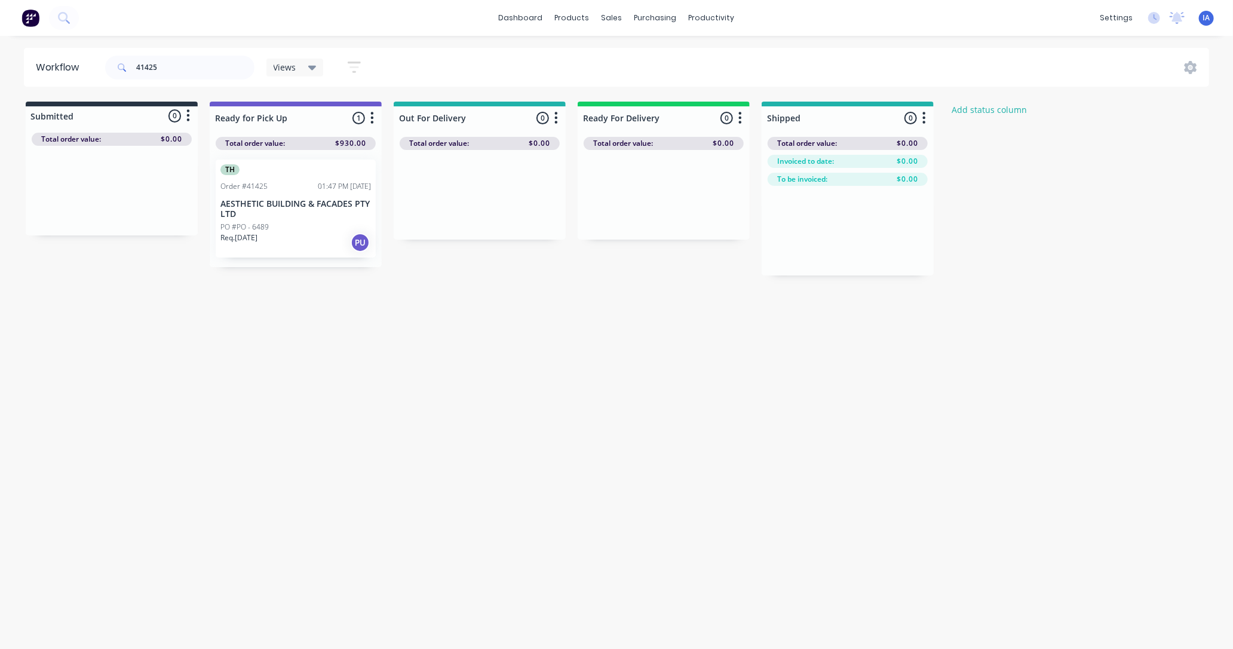
drag, startPoint x: 318, startPoint y: 232, endPoint x: 328, endPoint y: 235, distance: 11.2
click at [378, 348] on div "Mark as Picked Up" at bounding box center [378, 349] width 120 height 24
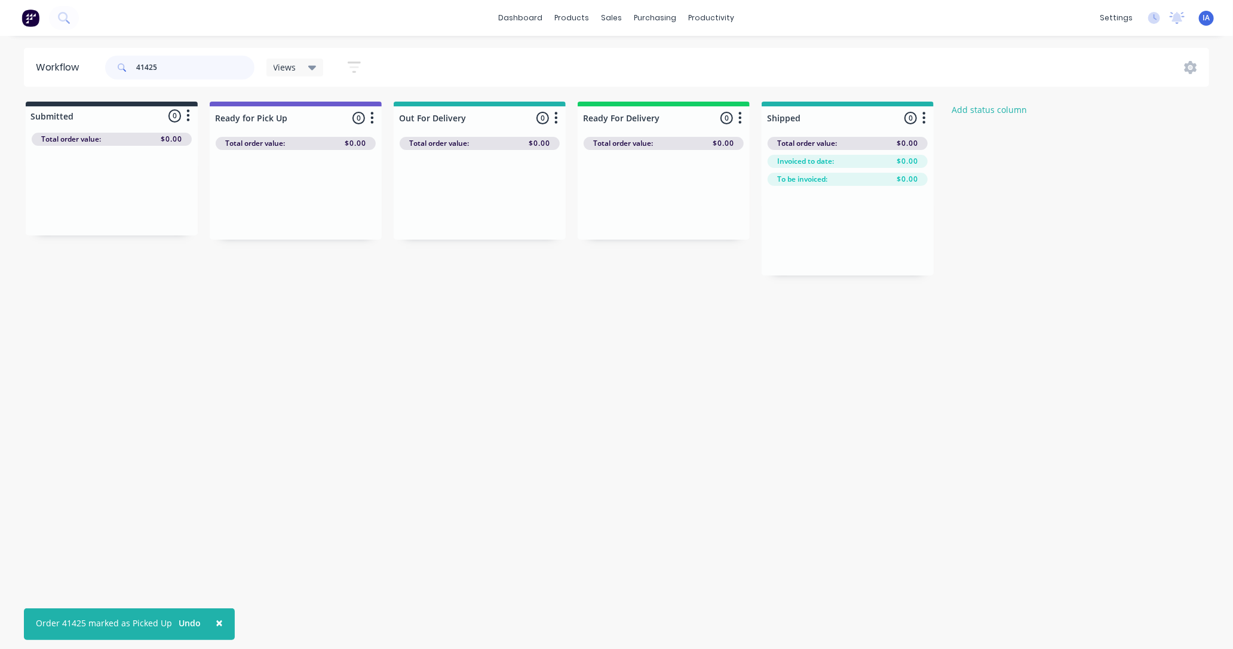
click at [184, 63] on input "41425" at bounding box center [195, 68] width 118 height 24
type input "4"
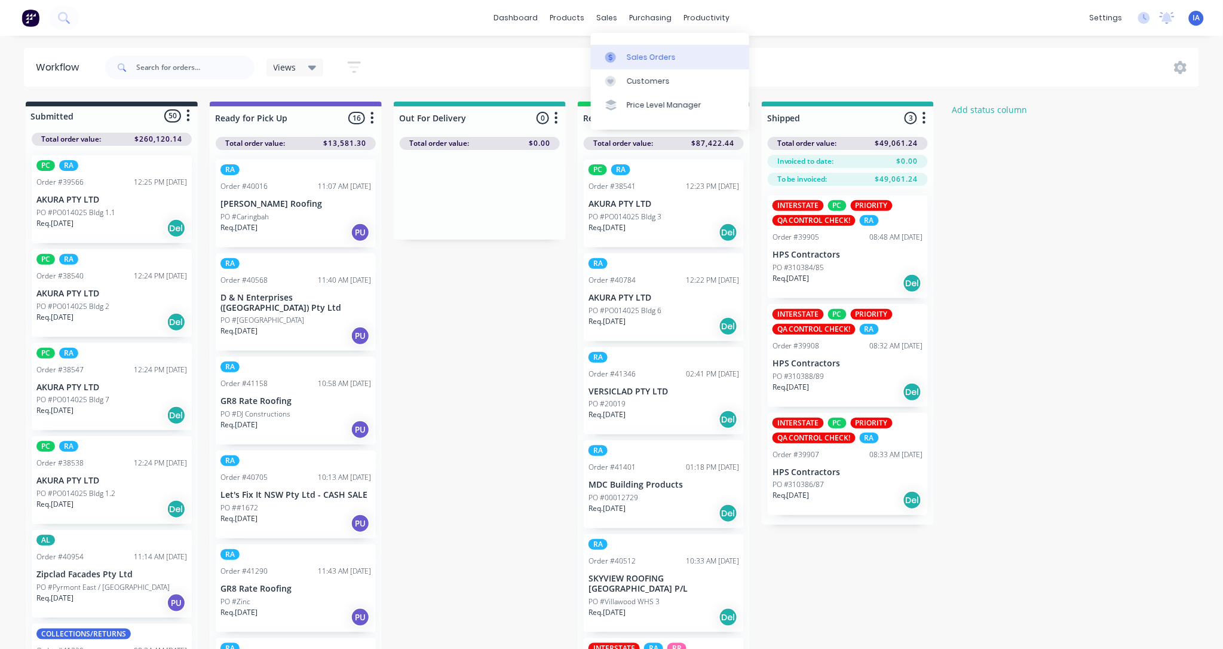
click at [646, 57] on div "Sales Orders" at bounding box center [651, 57] width 49 height 11
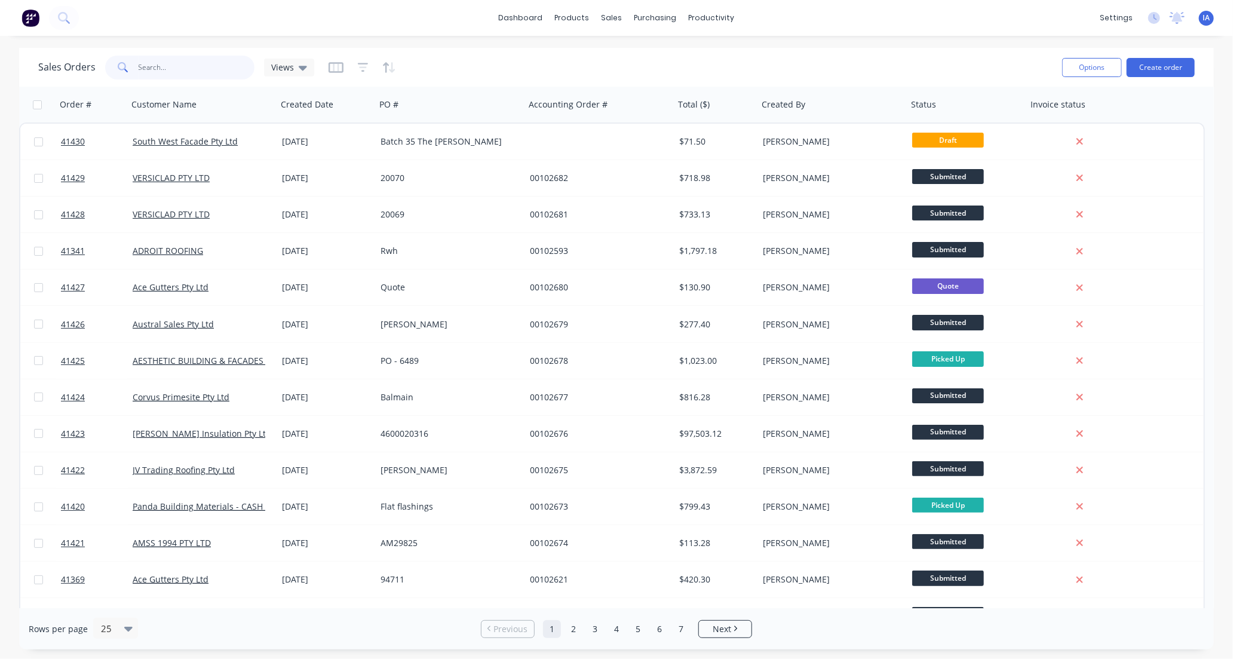
click at [169, 65] on input "text" at bounding box center [197, 68] width 116 height 24
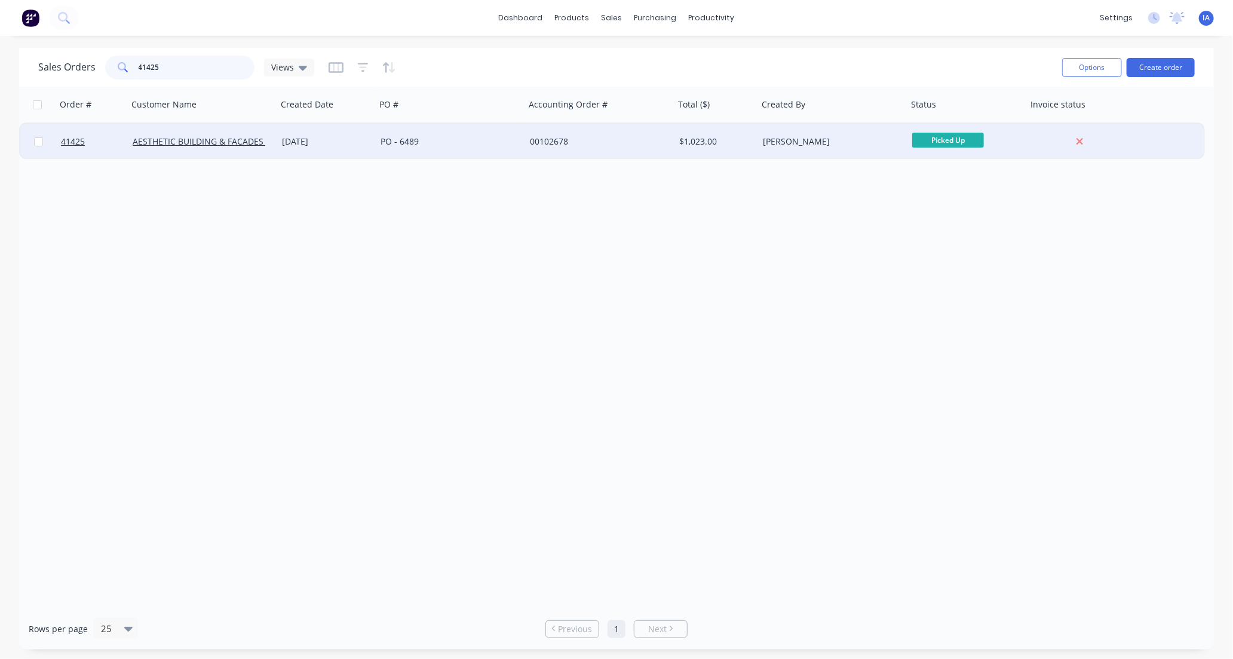
type input "41425"
click at [277, 152] on div "[DATE]" at bounding box center [326, 142] width 99 height 36
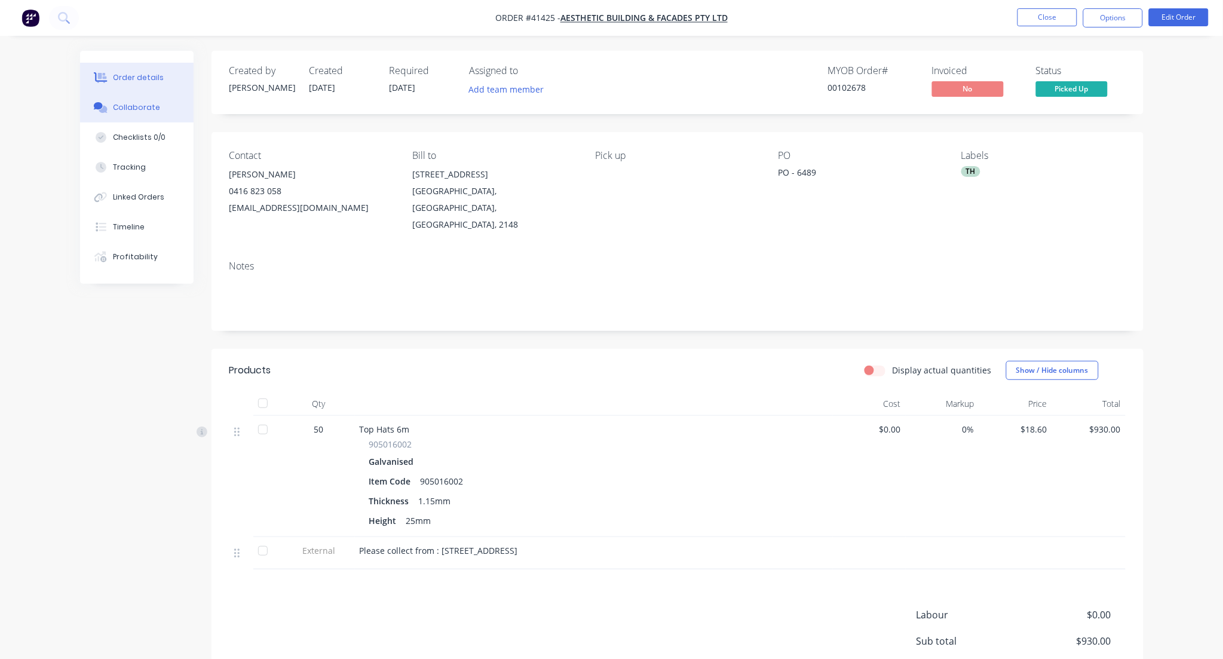
click at [139, 104] on div "Collaborate" at bounding box center [136, 107] width 47 height 11
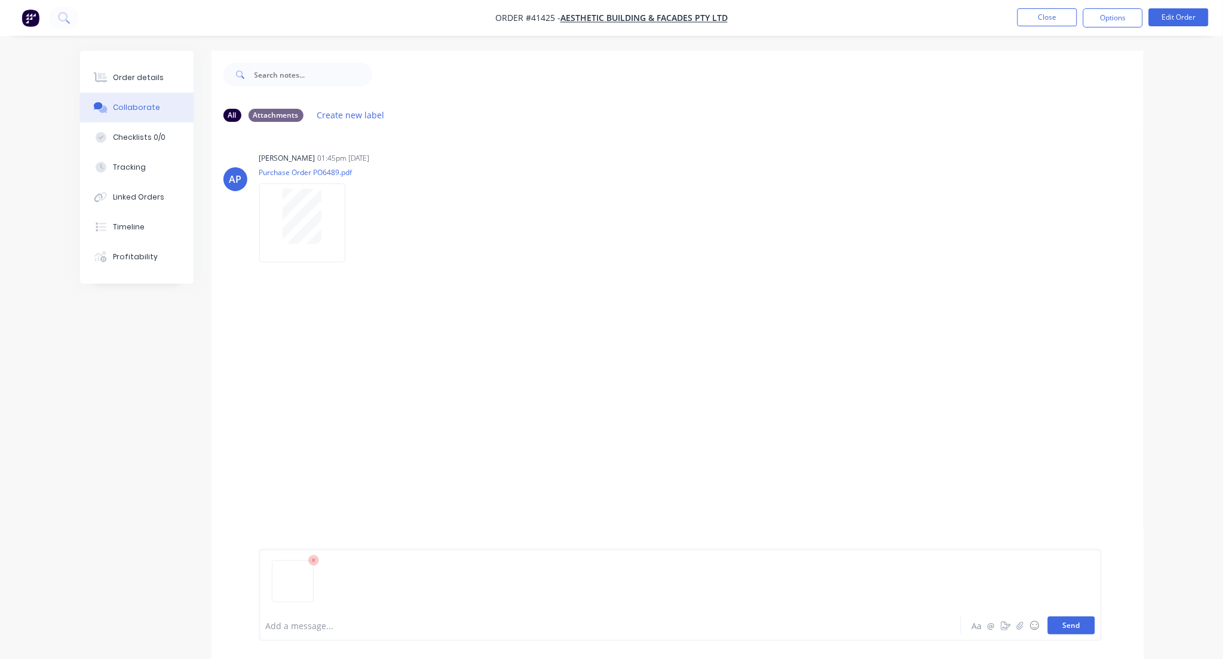
click at [1067, 623] on button "Send" at bounding box center [1071, 625] width 47 height 18
click at [1049, 14] on button "Close" at bounding box center [1047, 17] width 60 height 18
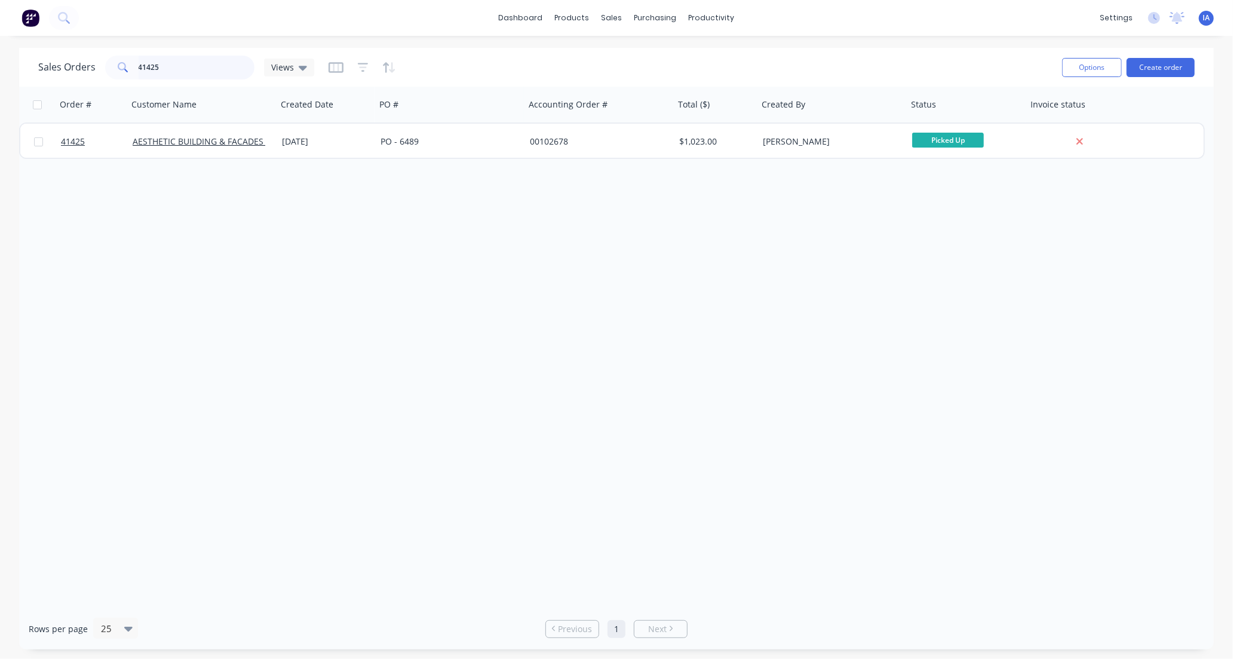
click at [170, 63] on input "41425" at bounding box center [197, 68] width 116 height 24
type input "4"
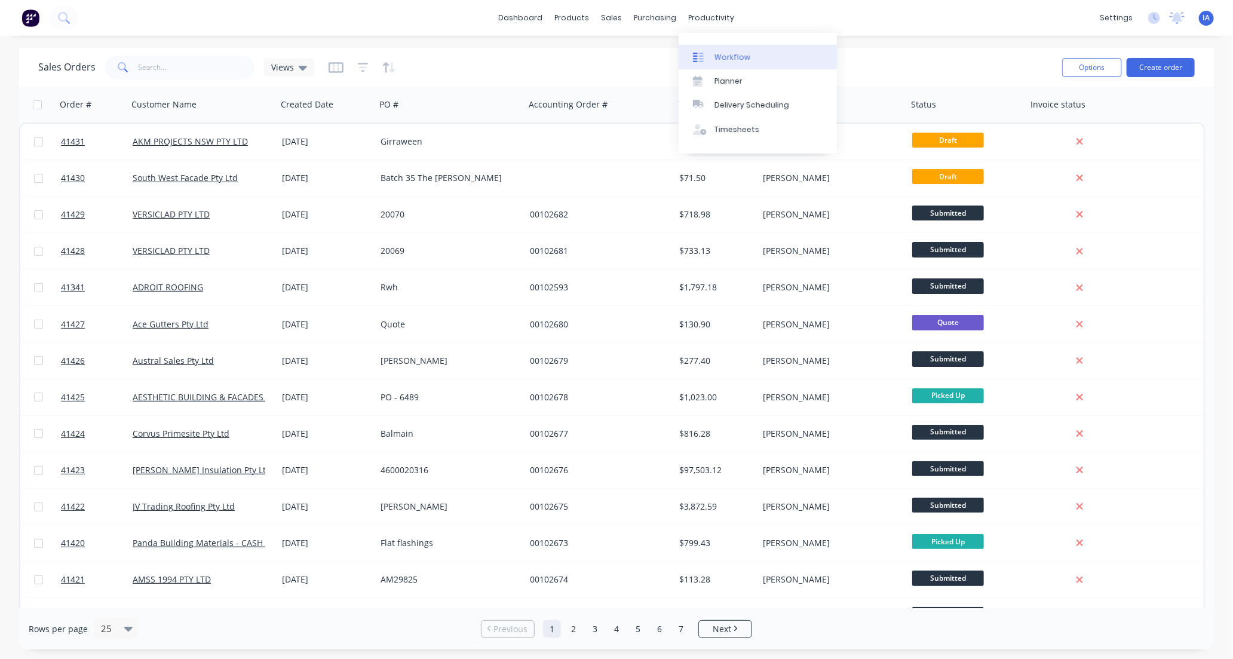
click at [748, 57] on link "Workflow" at bounding box center [757, 57] width 158 height 24
